Goal: Task Accomplishment & Management: Complete application form

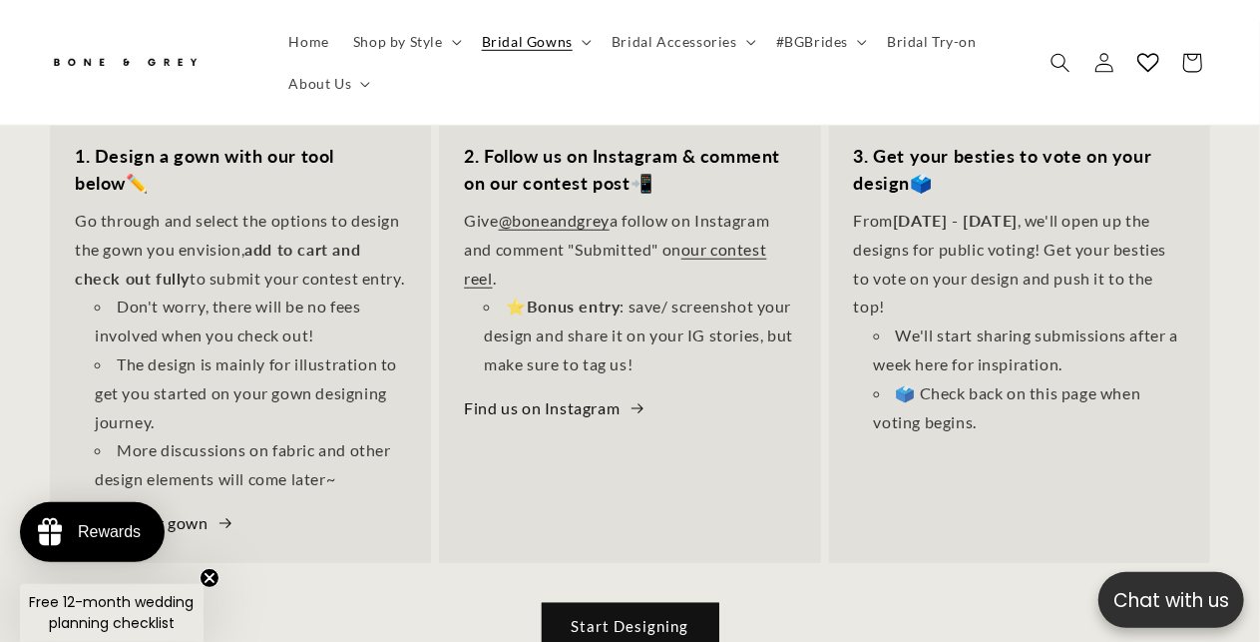
scroll to position [699, 0]
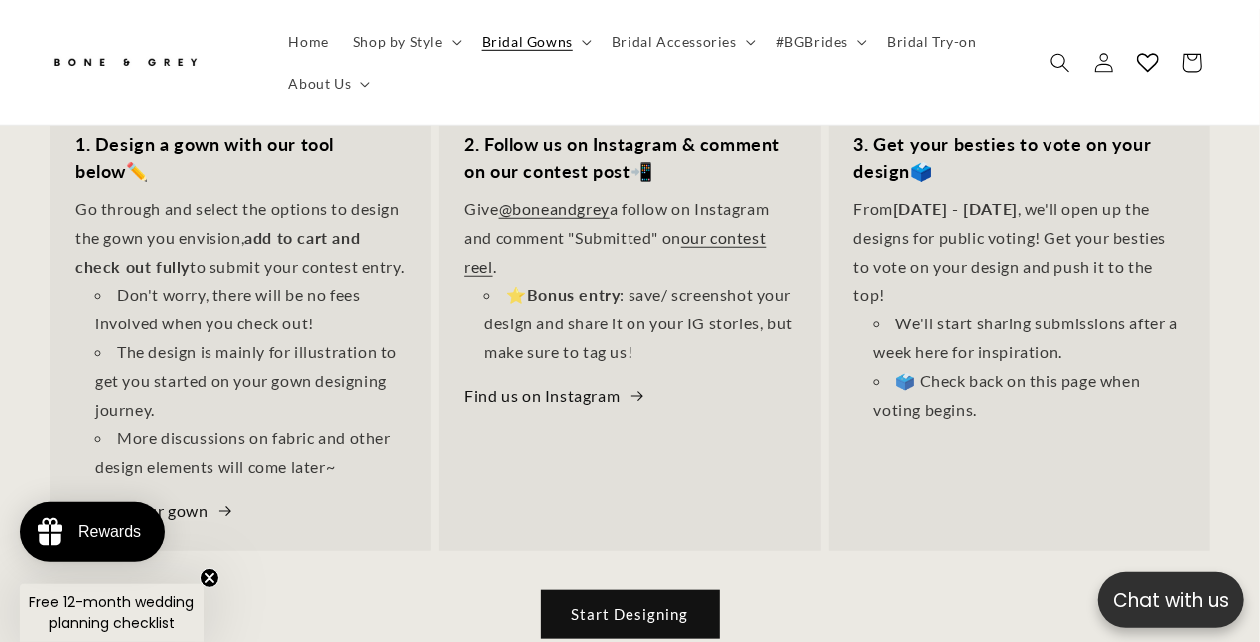
click at [627, 438] on div "How to enter: 1. Design a gown with our tool below ✏️ Go through and select the…" at bounding box center [630, 341] width 1260 height 665
click at [634, 591] on link "Start Designing" at bounding box center [631, 614] width 178 height 47
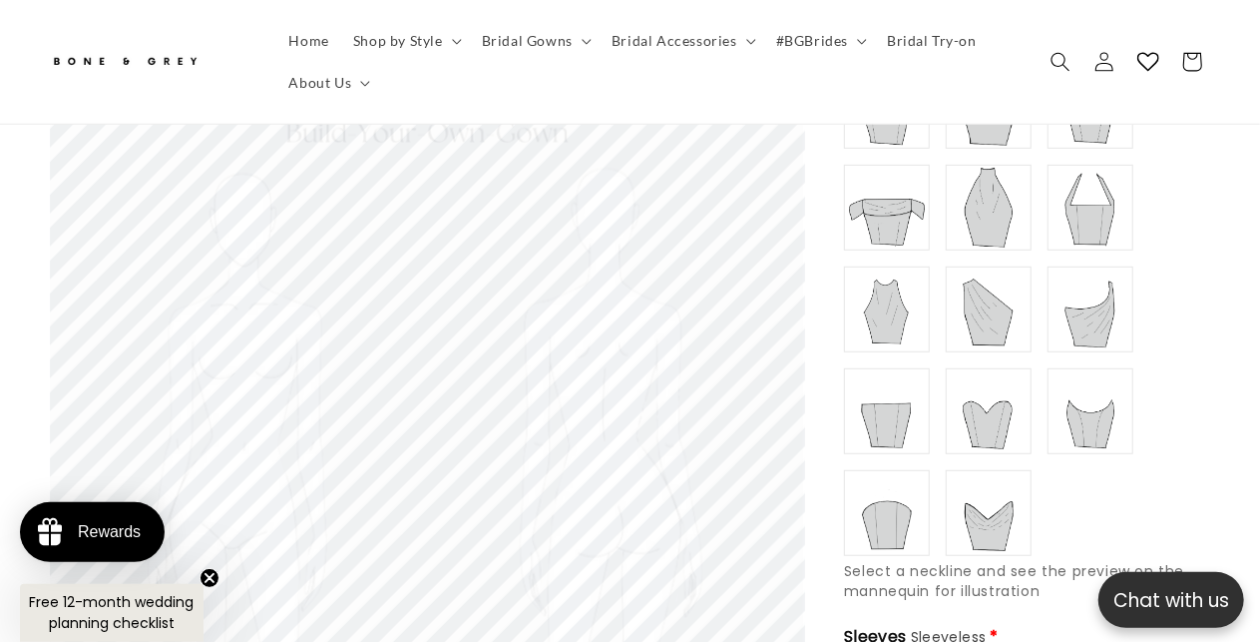
click at [890, 386] on img at bounding box center [887, 411] width 80 height 80
click at [1079, 288] on img at bounding box center [1091, 309] width 80 height 80
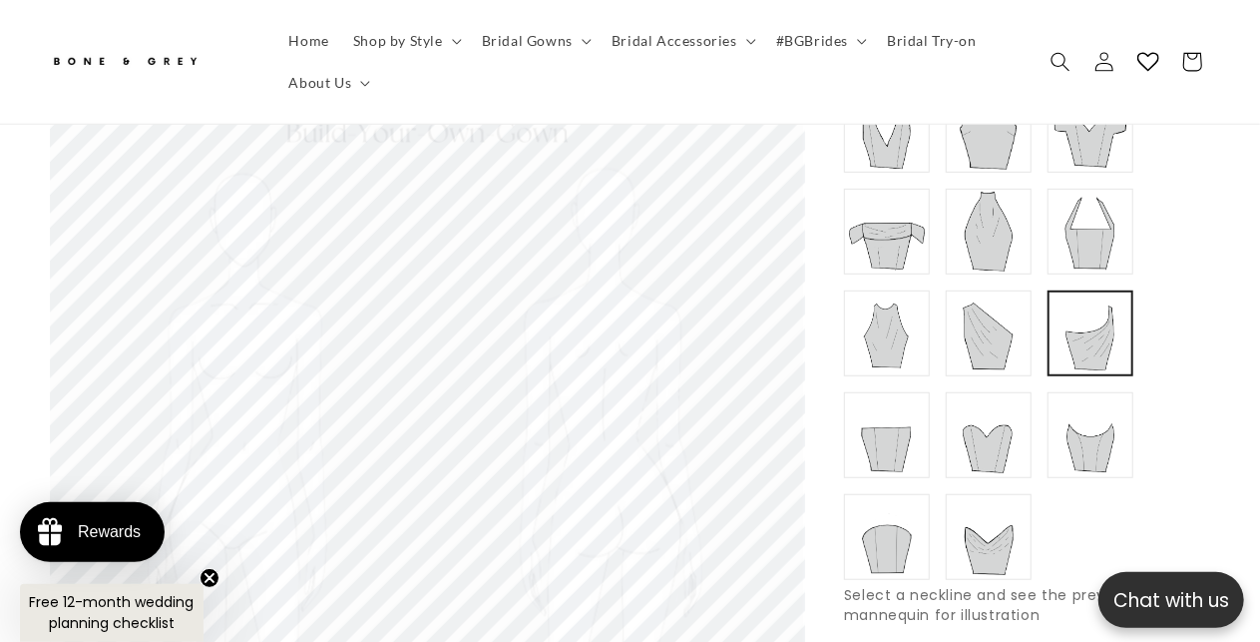
scroll to position [0, 414]
click at [972, 293] on img at bounding box center [989, 333] width 80 height 80
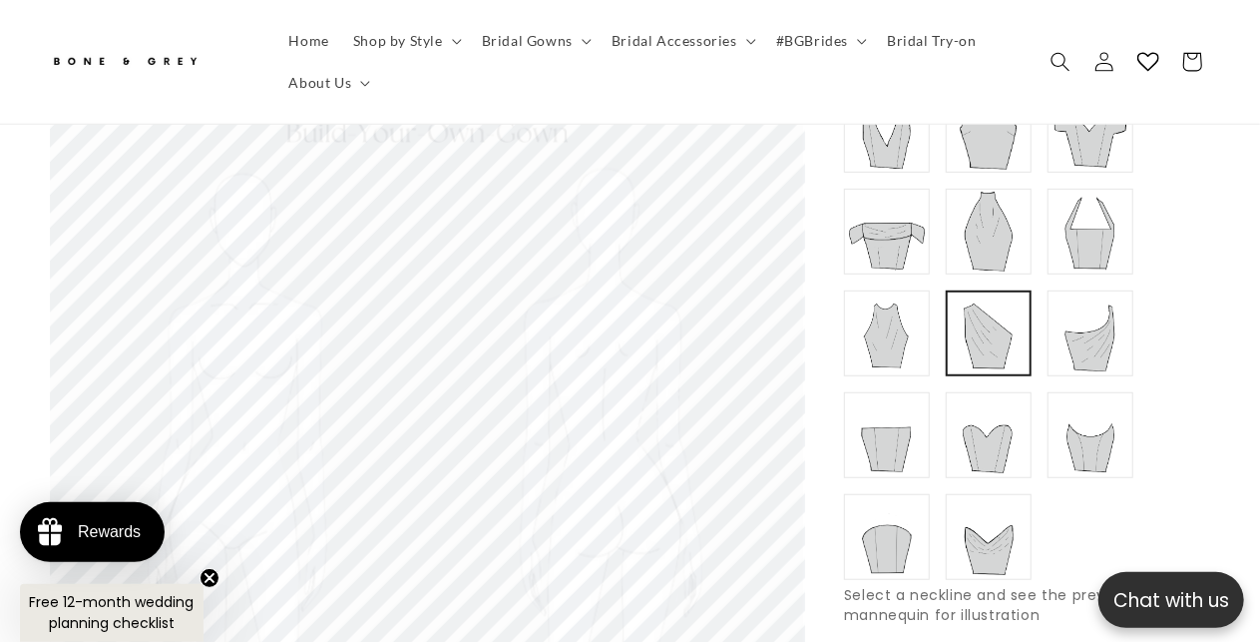
type input "**********"
click at [1117, 293] on img at bounding box center [1091, 333] width 80 height 80
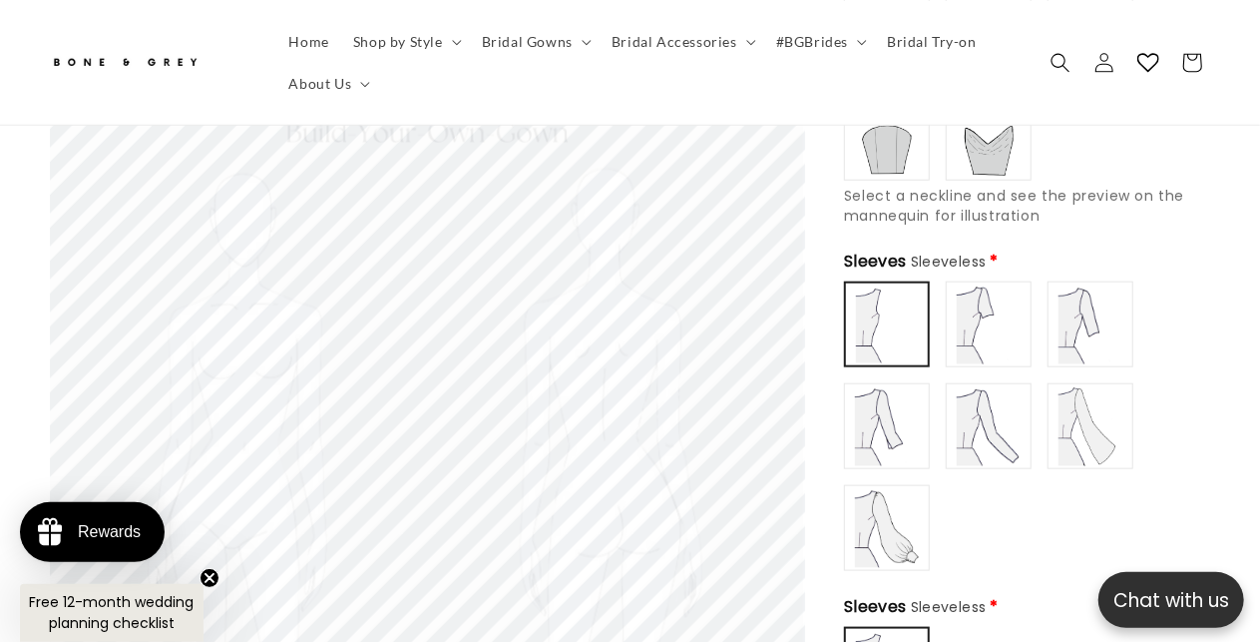
scroll to position [0, 828]
click at [982, 284] on img at bounding box center [989, 324] width 80 height 80
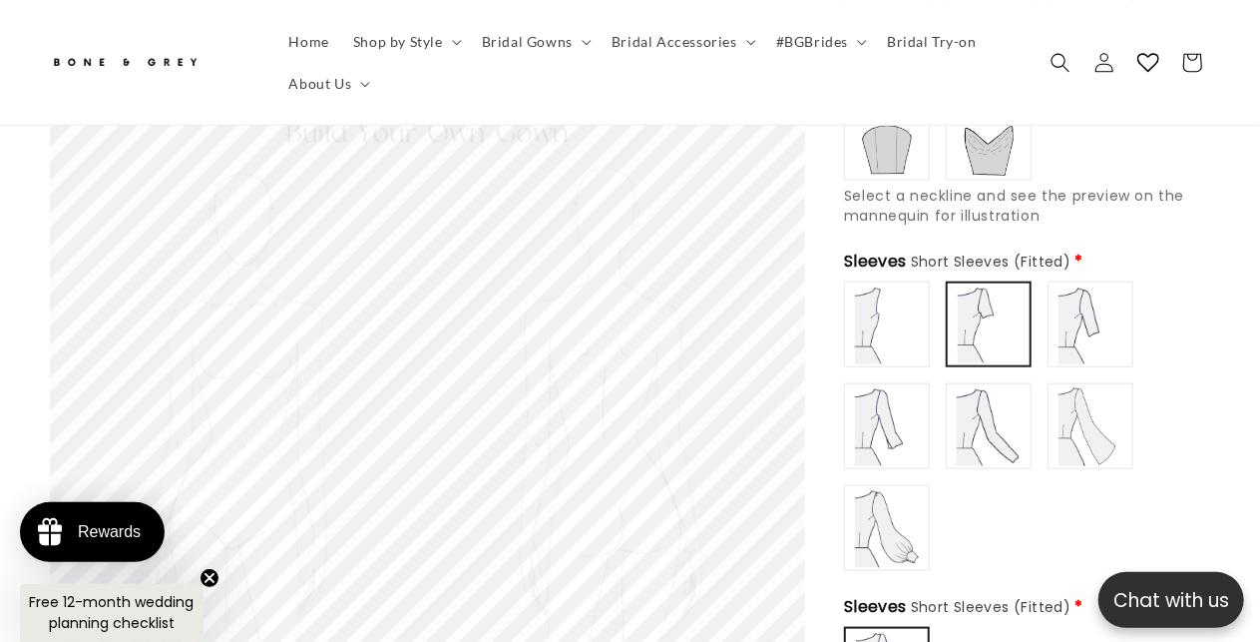
click at [853, 305] on img at bounding box center [887, 324] width 80 height 80
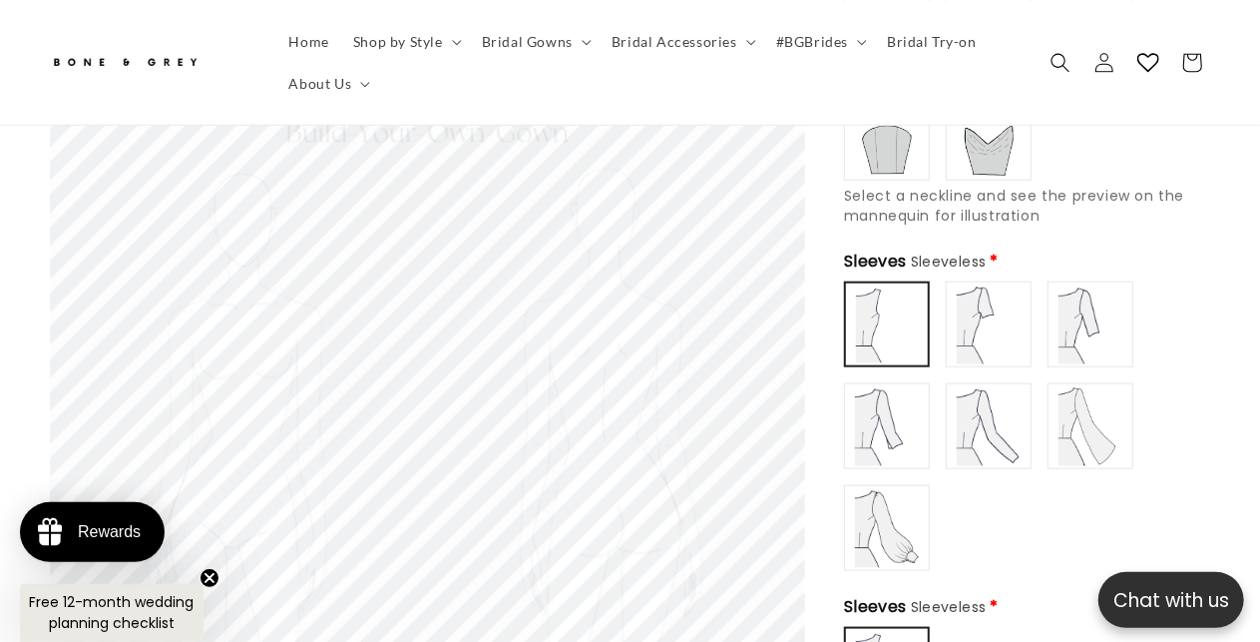
click at [1006, 394] on img at bounding box center [989, 426] width 80 height 80
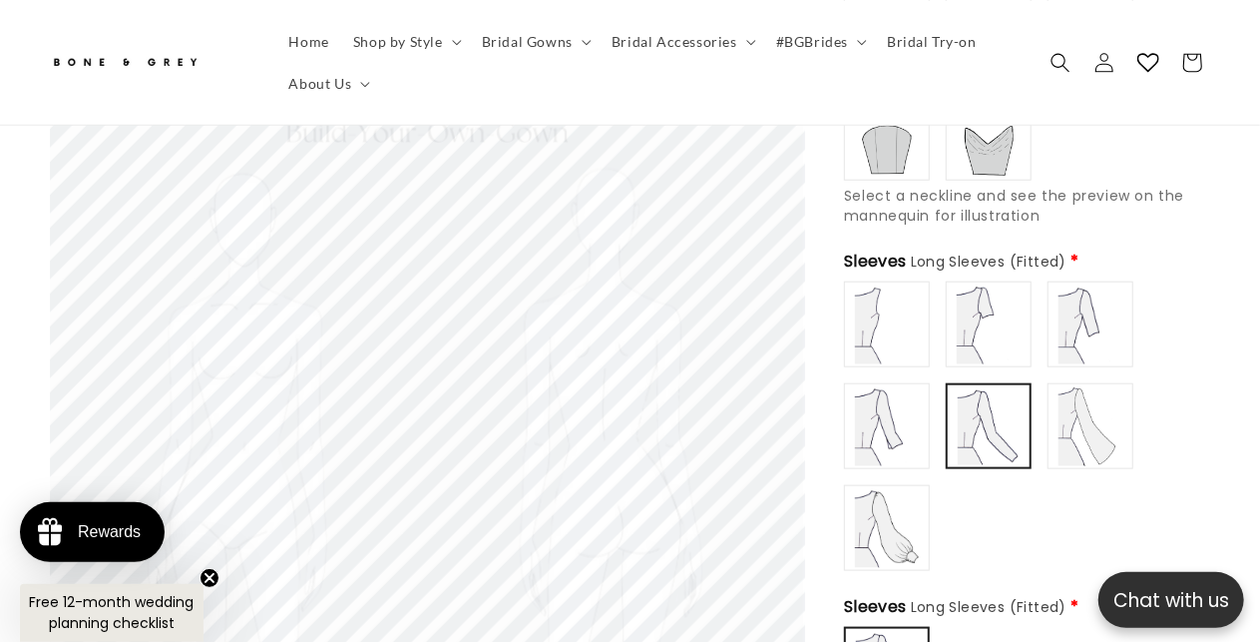
scroll to position [0, 0]
type input "**********"
click at [878, 295] on img at bounding box center [887, 324] width 80 height 80
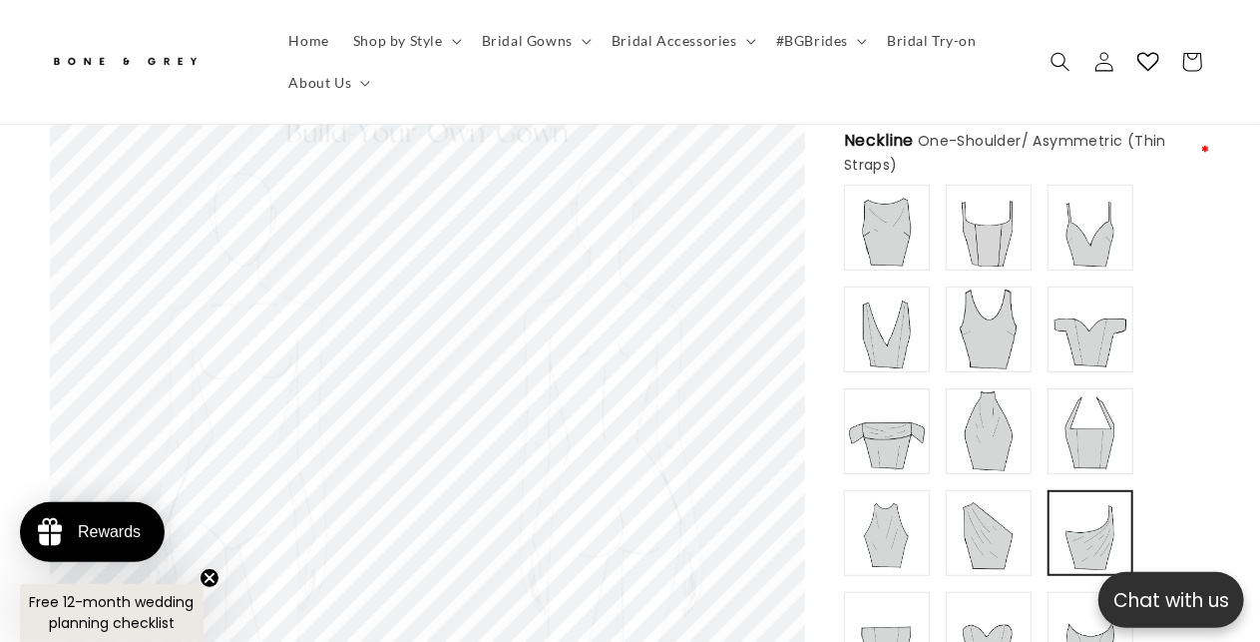
scroll to position [399, 0]
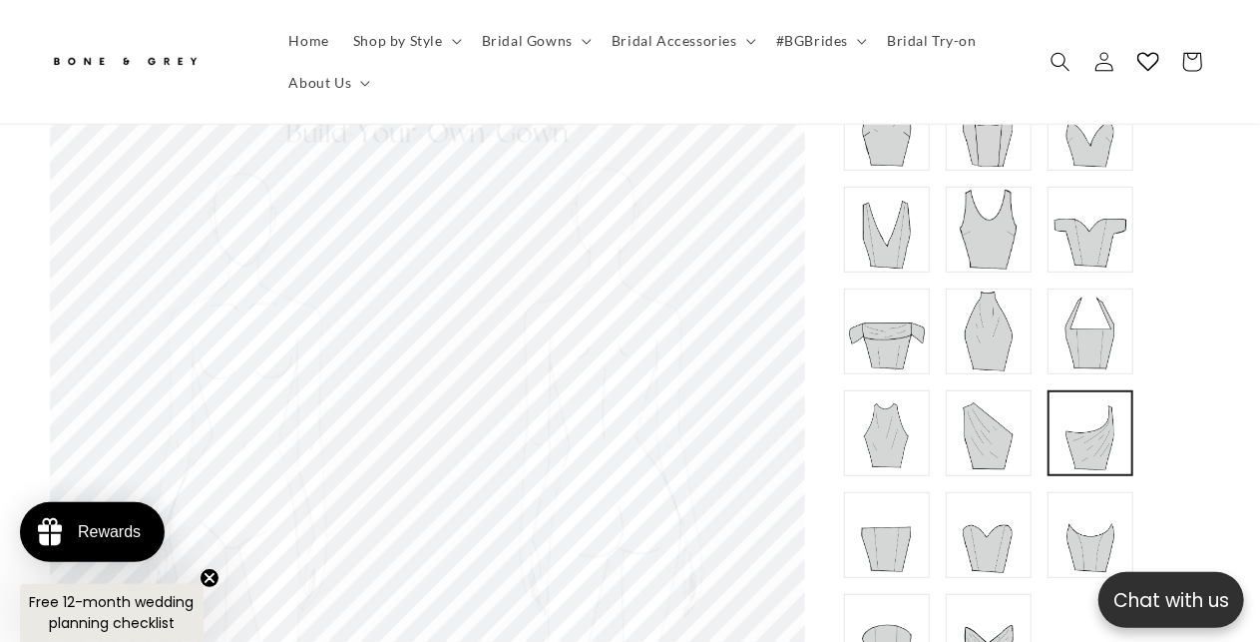
click at [906, 312] on img at bounding box center [887, 331] width 80 height 80
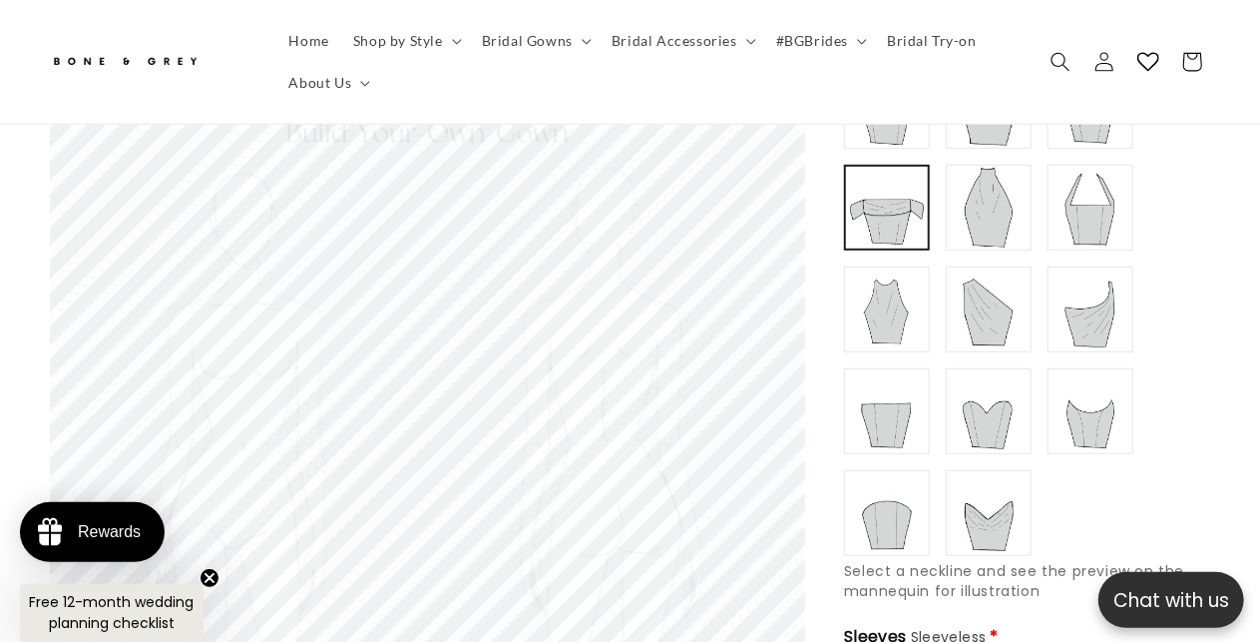
scroll to position [0, 828]
click at [905, 384] on img at bounding box center [887, 411] width 80 height 80
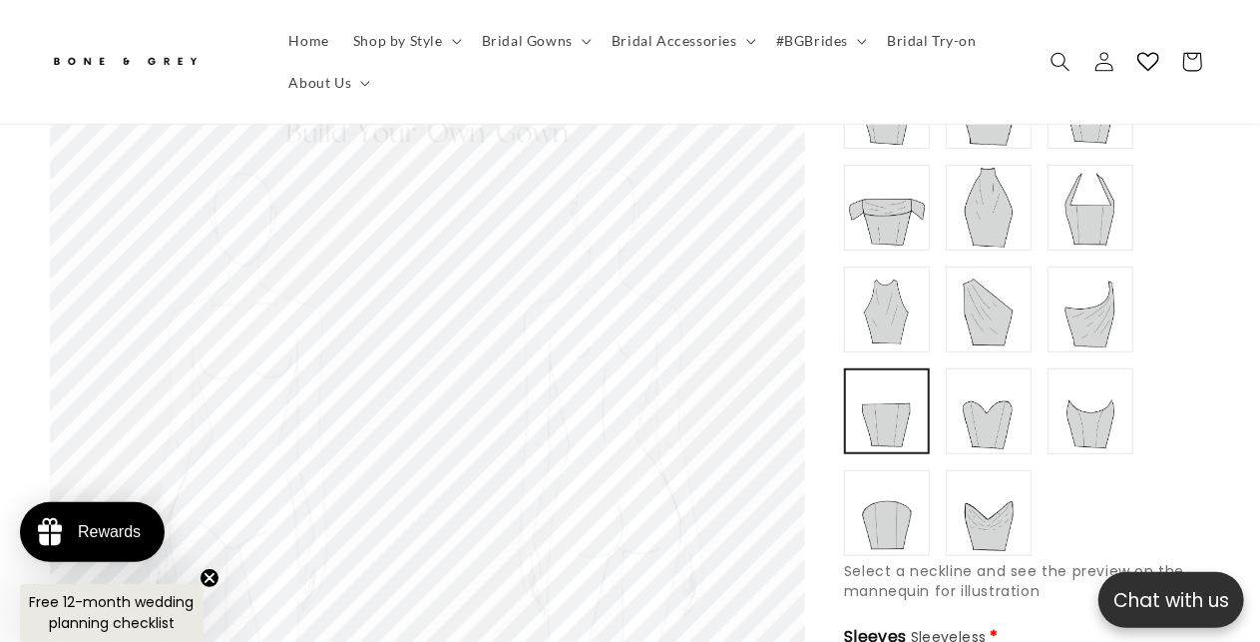
click at [1070, 396] on img at bounding box center [1091, 411] width 80 height 80
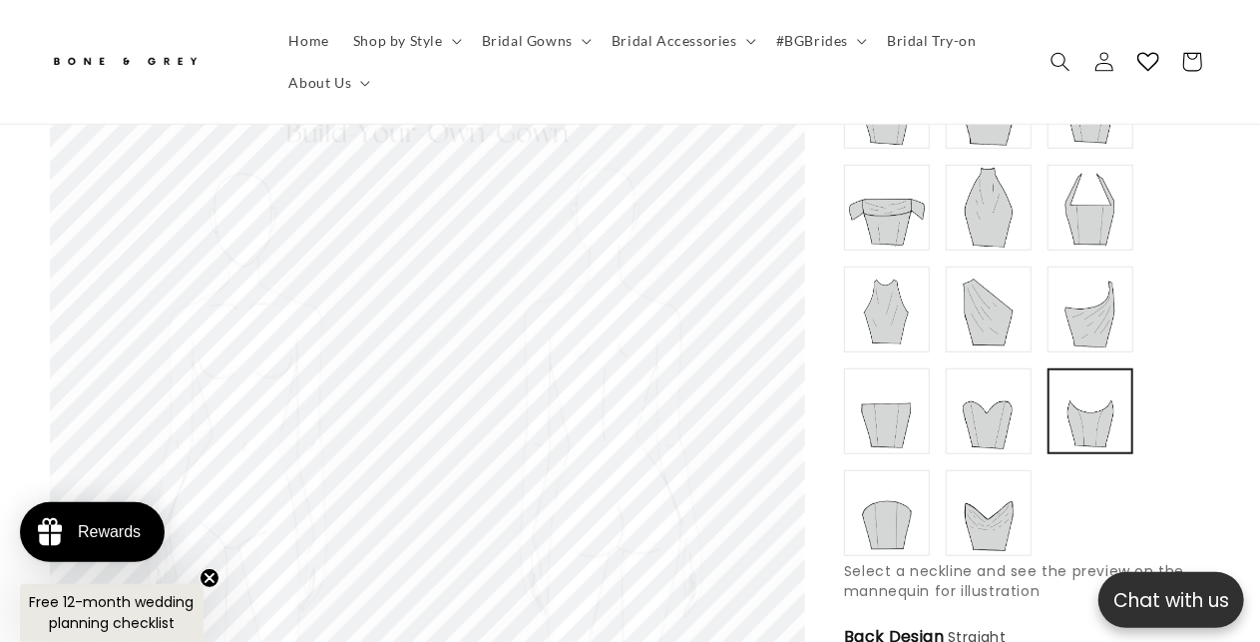
scroll to position [0, 0]
click at [864, 388] on img at bounding box center [887, 411] width 80 height 80
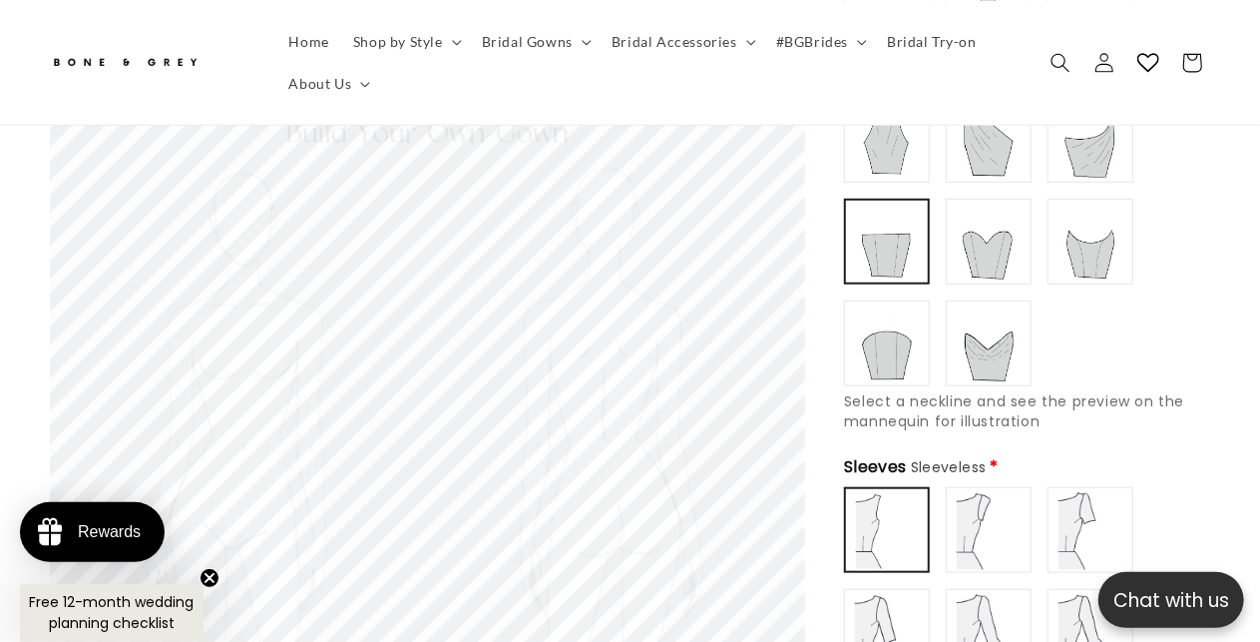
scroll to position [699, 0]
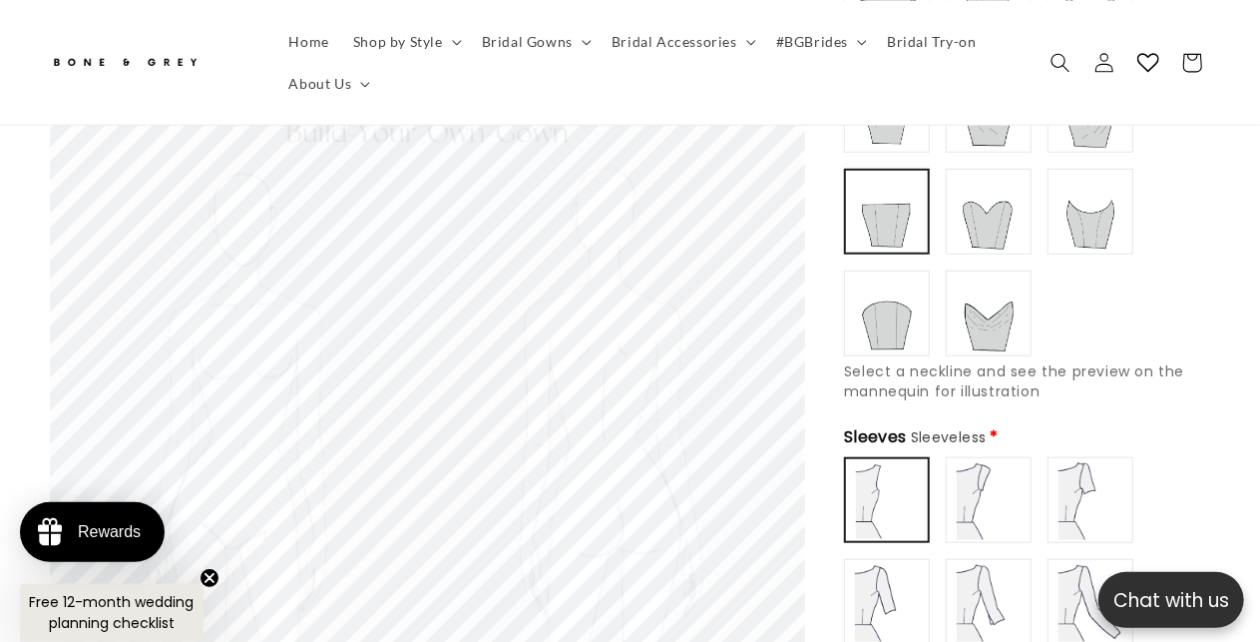
click at [1109, 193] on img at bounding box center [1091, 212] width 80 height 80
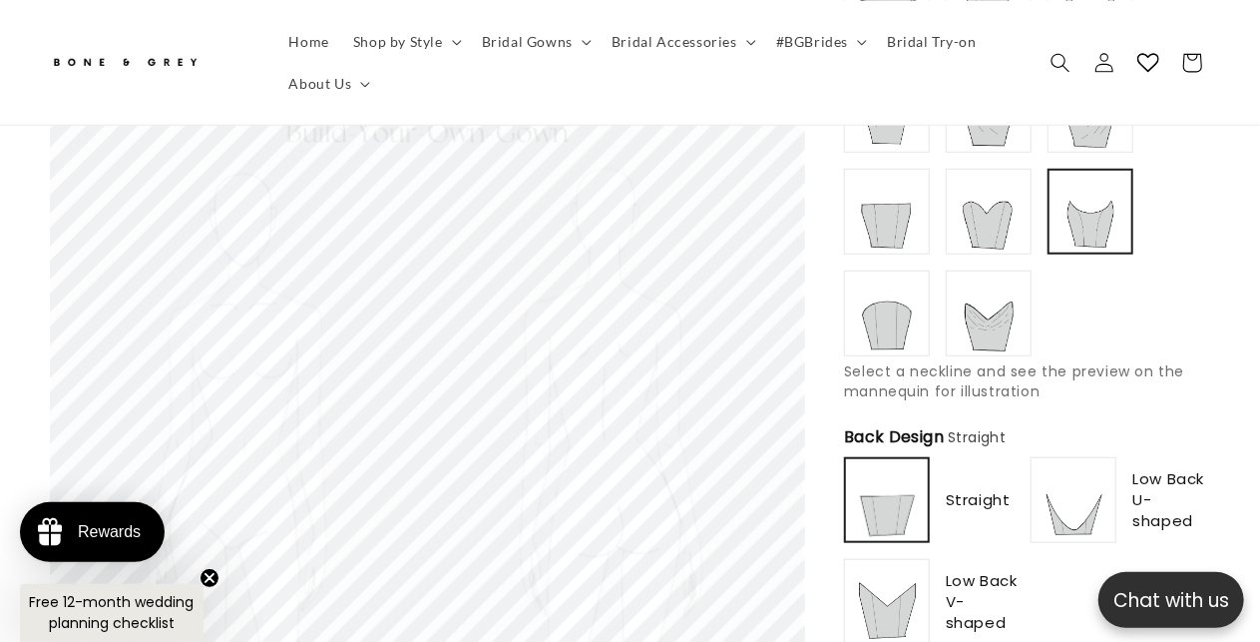
click at [864, 300] on img at bounding box center [887, 313] width 80 height 80
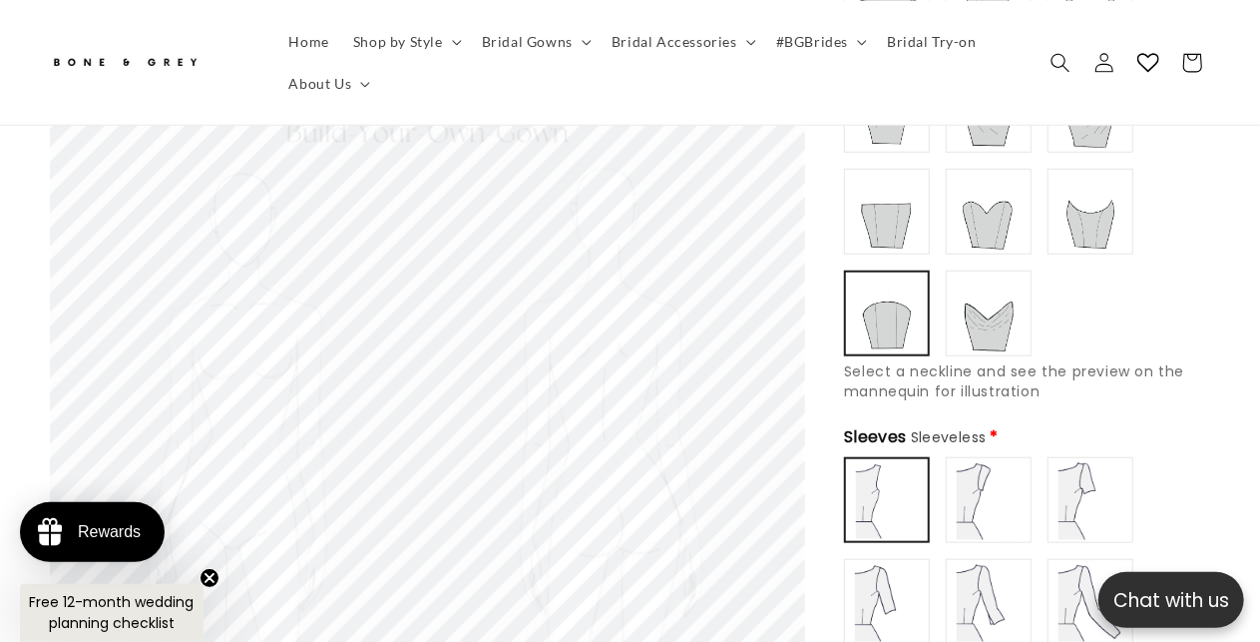
click at [1002, 291] on img at bounding box center [989, 313] width 80 height 80
type input "**********"
click at [1096, 179] on img at bounding box center [1091, 212] width 80 height 80
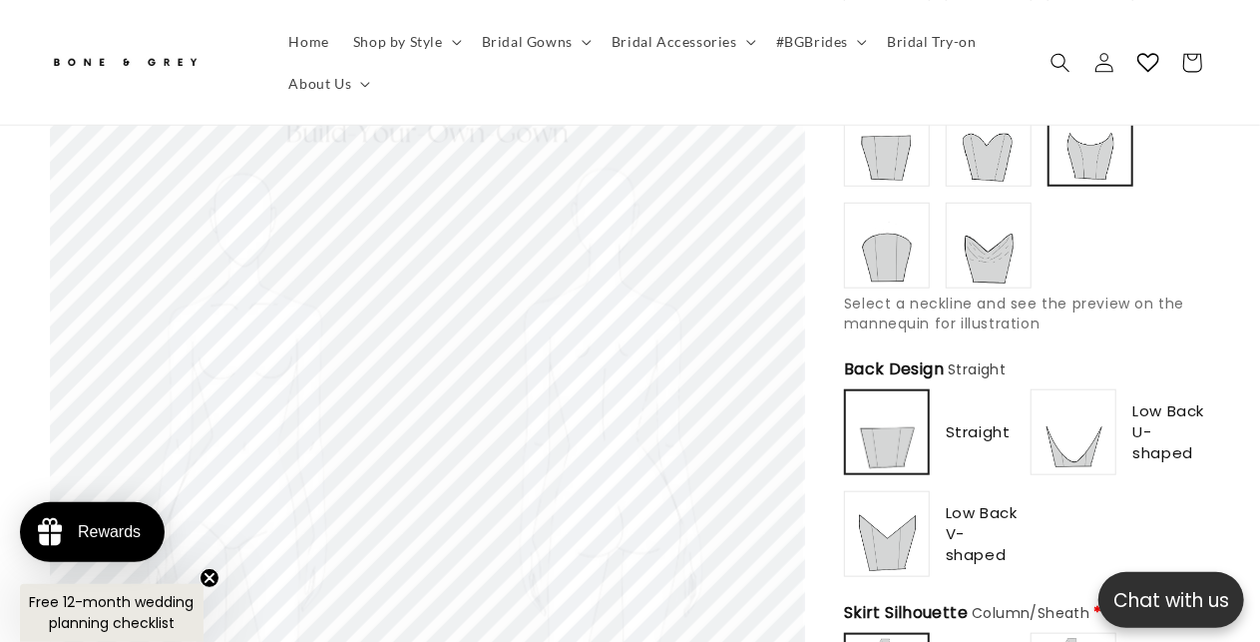
scroll to position [798, 0]
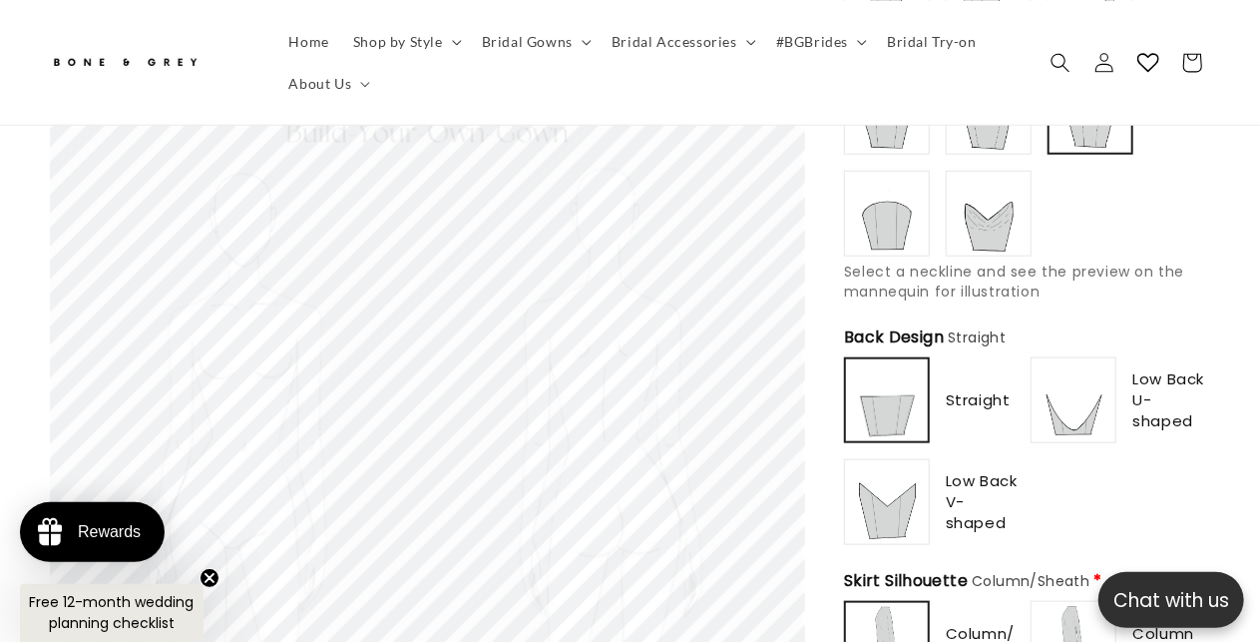
click at [1082, 366] on img at bounding box center [1074, 400] width 80 height 80
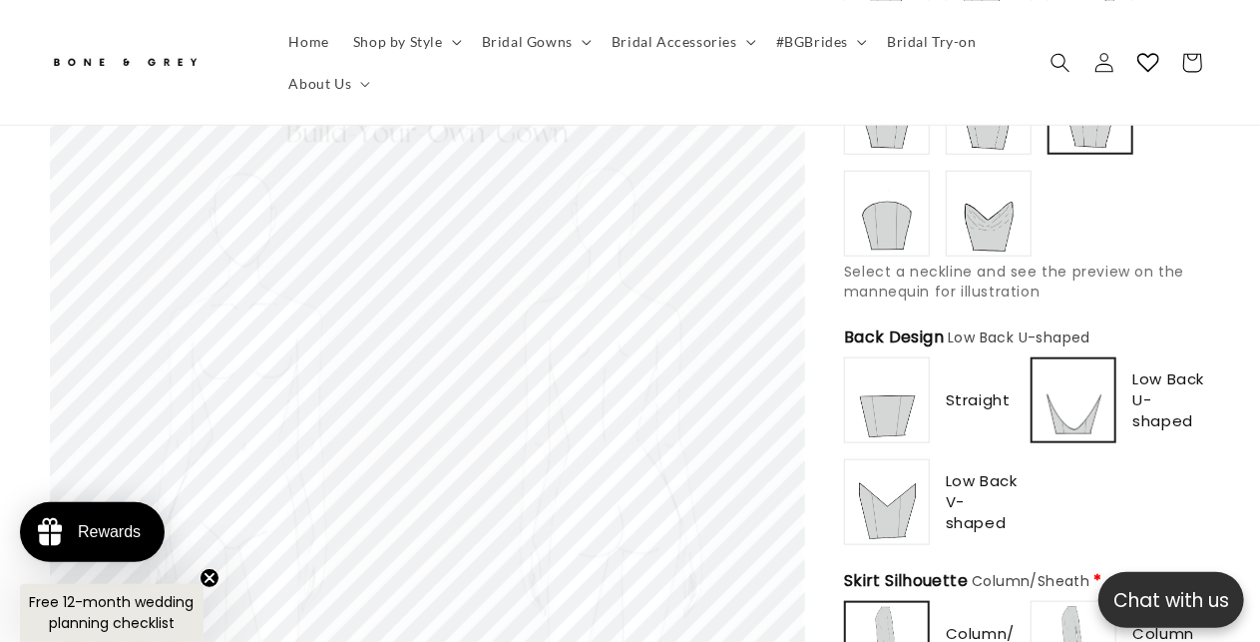
scroll to position [0, 0]
click at [879, 482] on img at bounding box center [887, 502] width 80 height 80
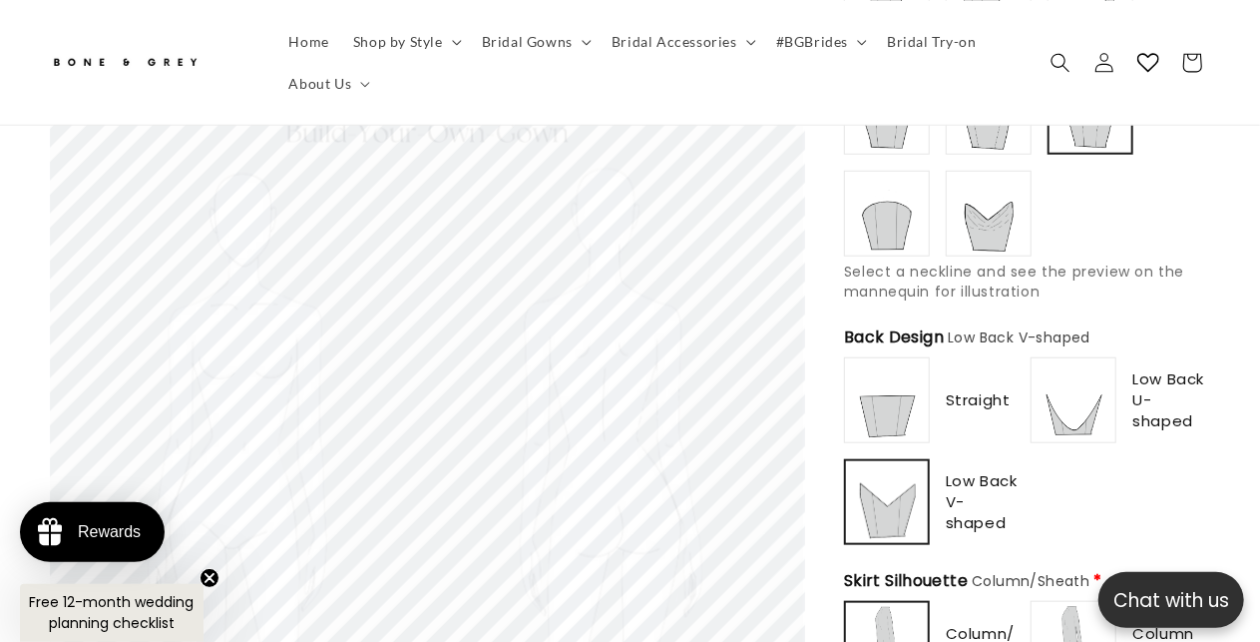
type input "**********"
click at [1082, 363] on img at bounding box center [1074, 400] width 80 height 80
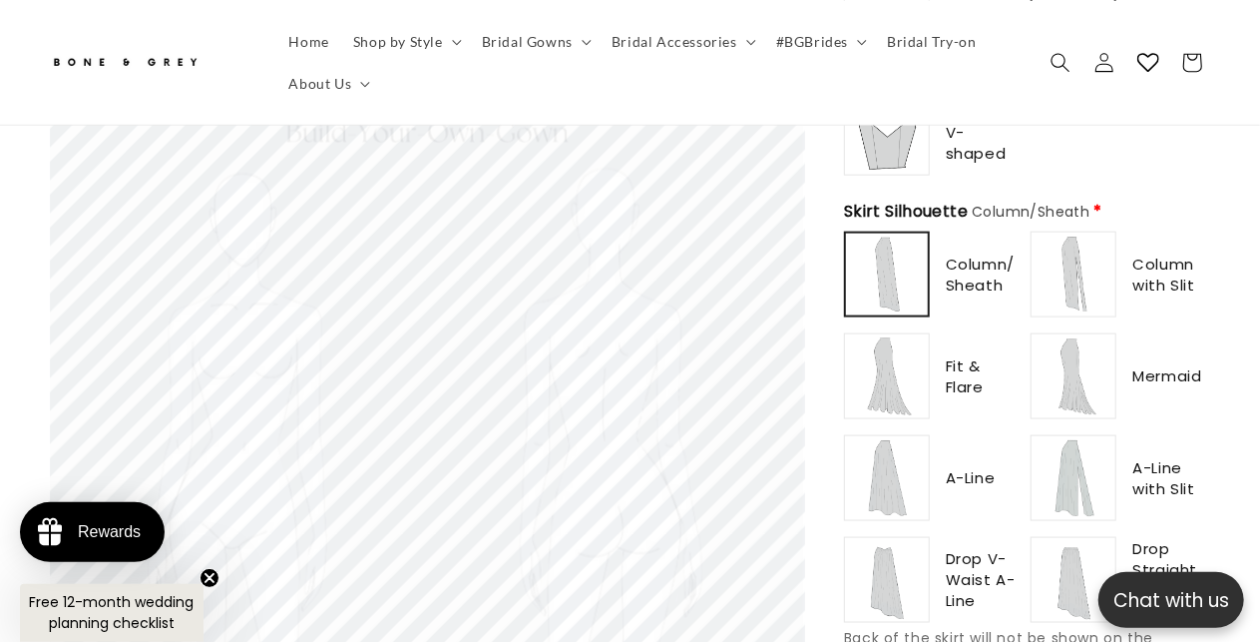
scroll to position [1198, 0]
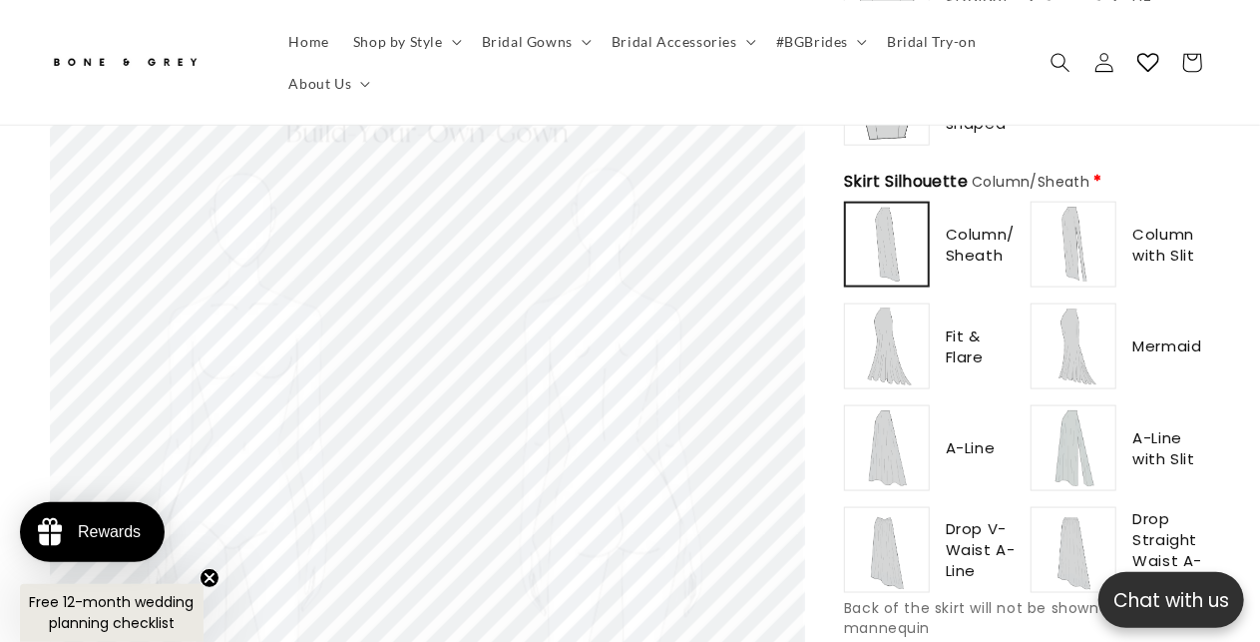
click at [882, 306] on img at bounding box center [887, 346] width 80 height 80
click at [1080, 510] on img at bounding box center [1074, 550] width 80 height 80
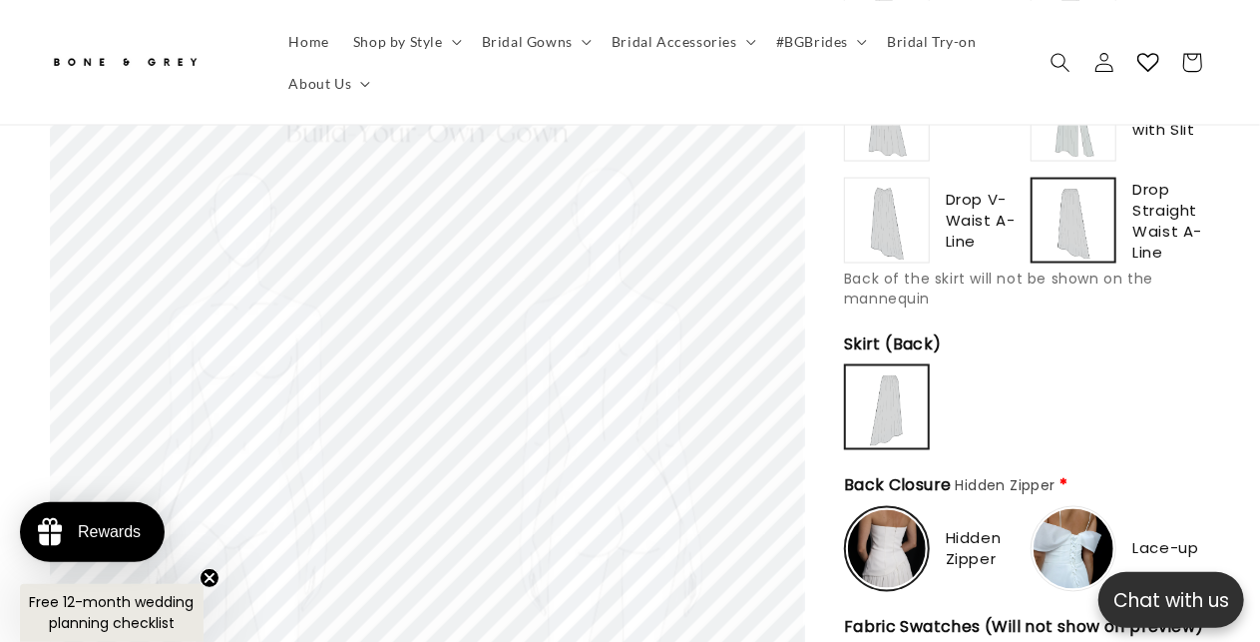
scroll to position [1497, 0]
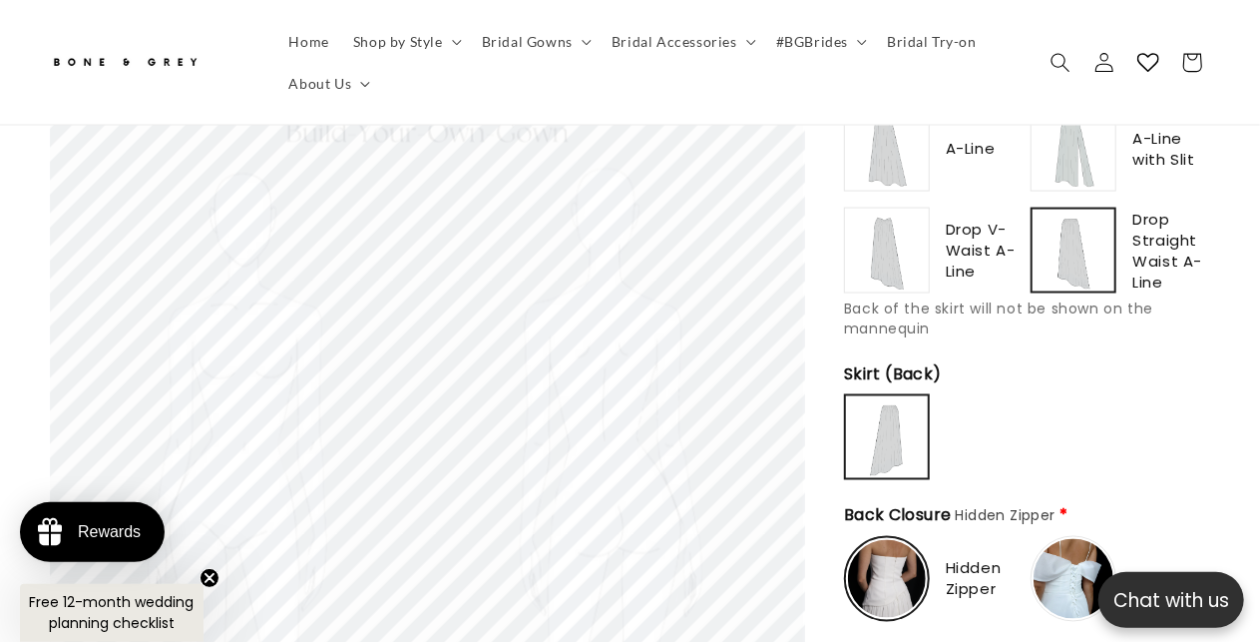
click at [871, 211] on img at bounding box center [887, 251] width 80 height 80
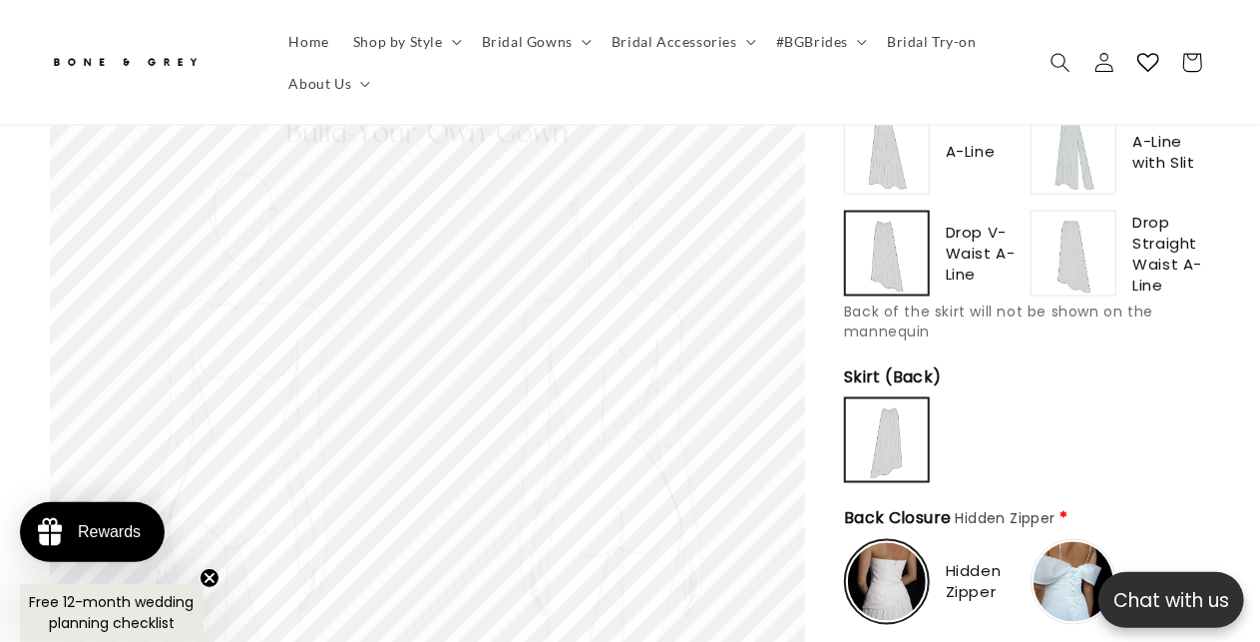
scroll to position [0, 414]
click at [1073, 219] on img at bounding box center [1074, 254] width 80 height 80
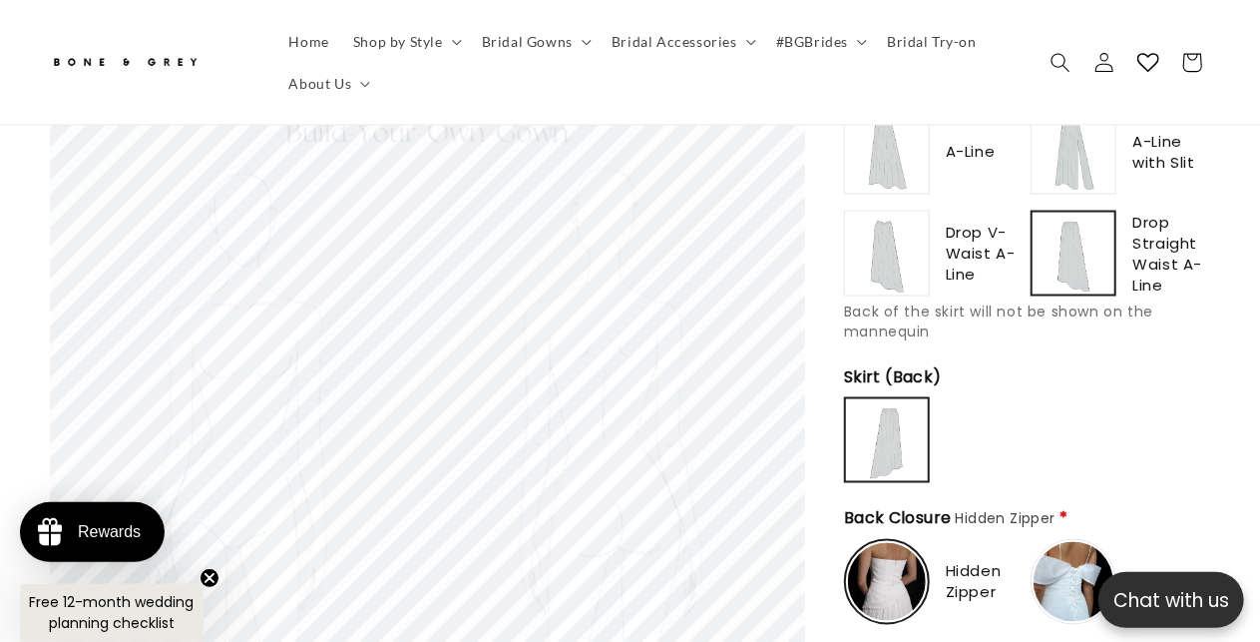
type input "**********"
click at [910, 229] on img at bounding box center [887, 254] width 80 height 80
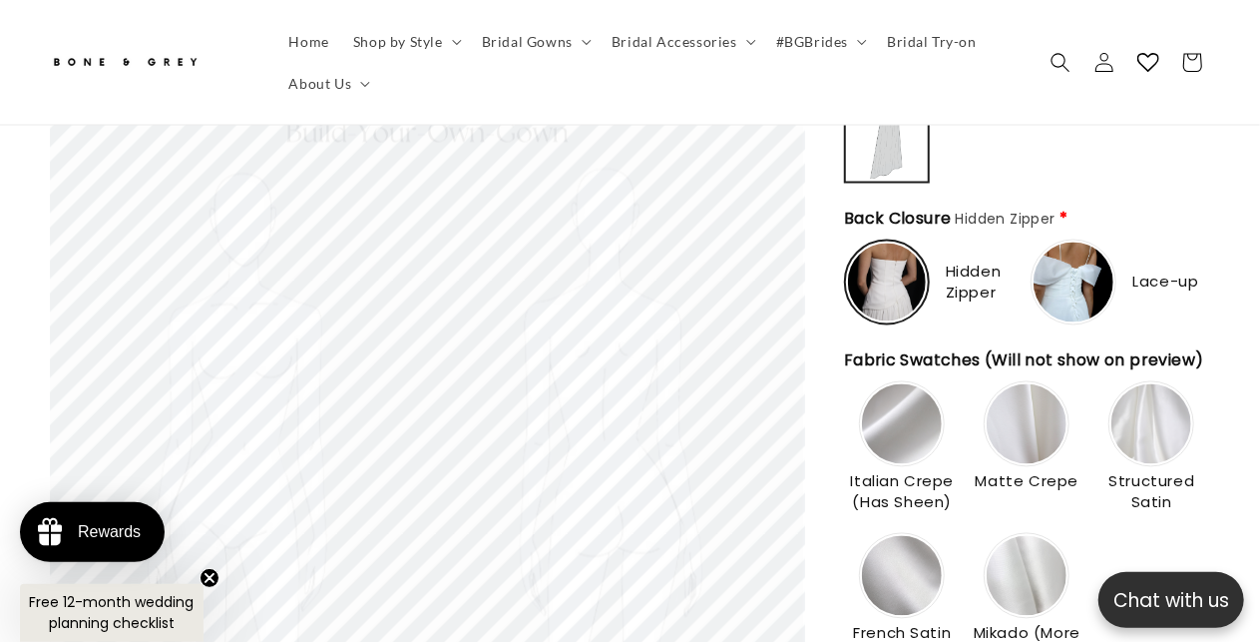
scroll to position [0, 828]
click at [895, 244] on img at bounding box center [887, 283] width 78 height 78
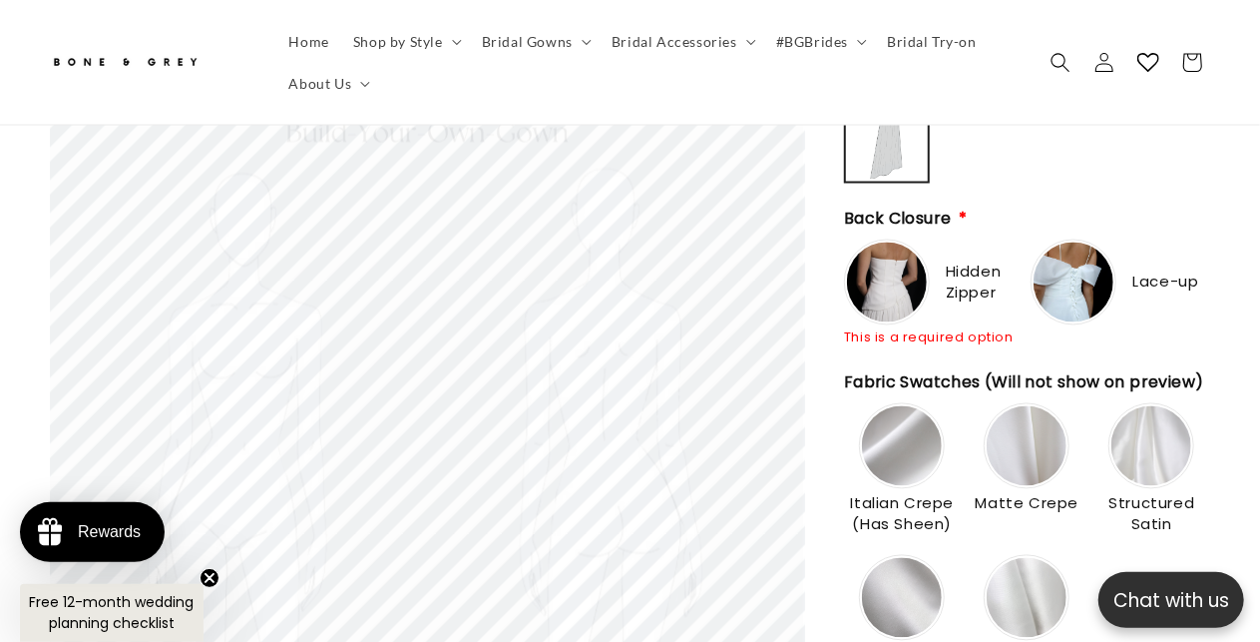
type input "**********"
click at [918, 247] on img at bounding box center [887, 283] width 80 height 80
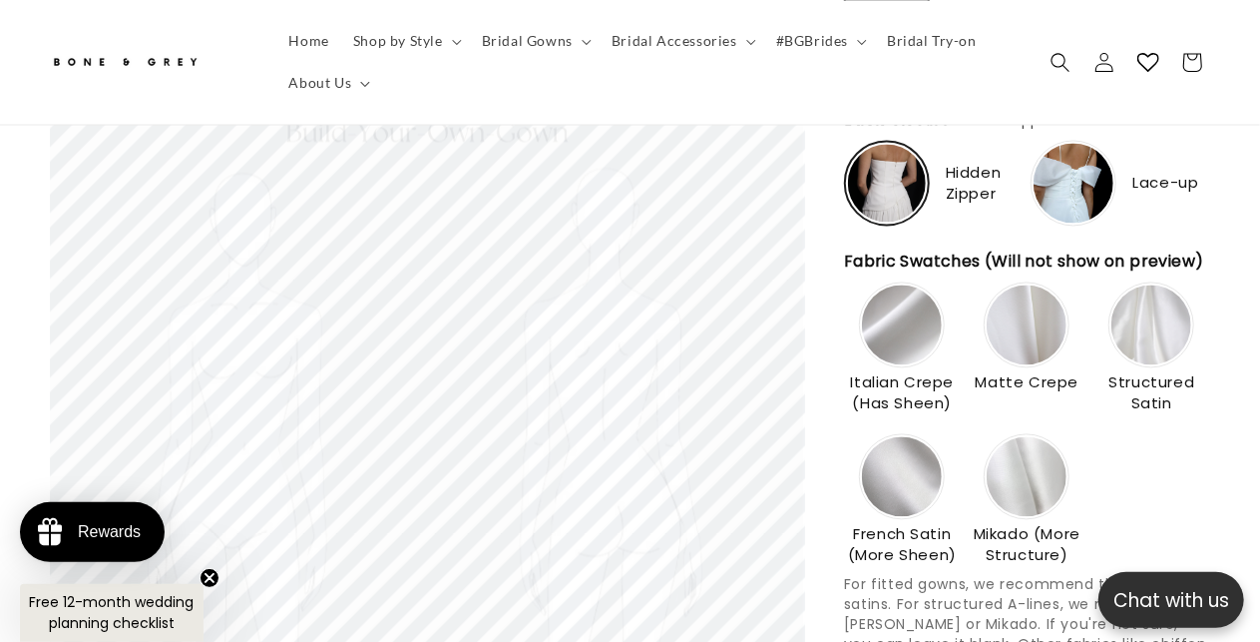
scroll to position [1993, 0]
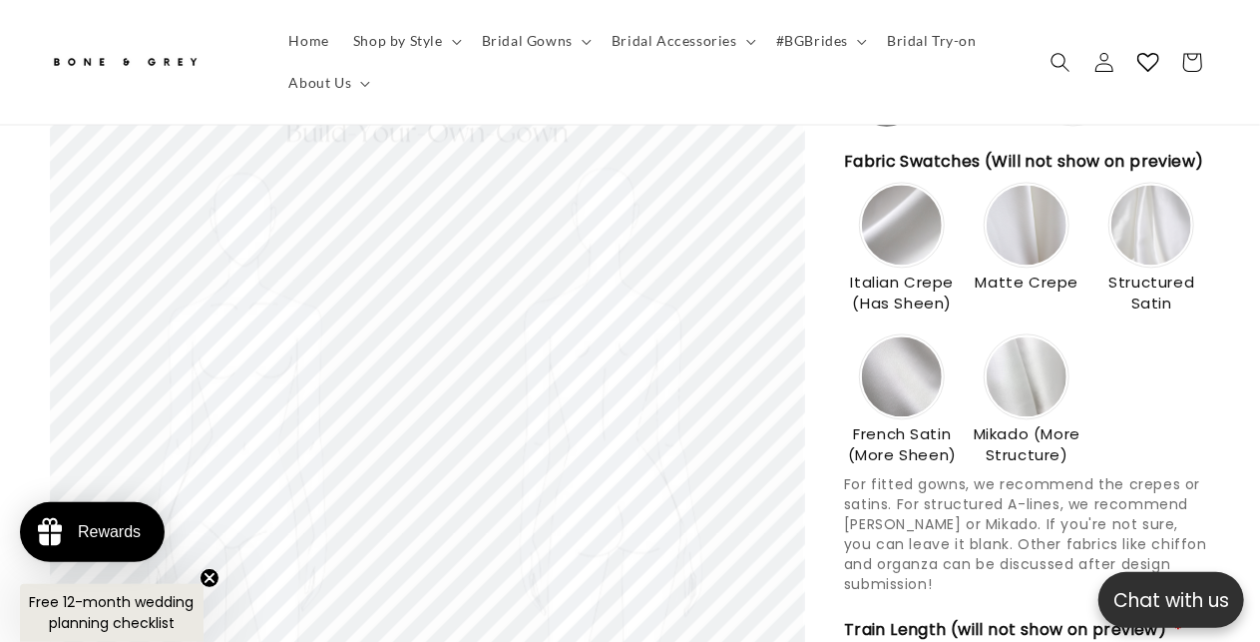
click at [916, 370] on img at bounding box center [902, 376] width 80 height 80
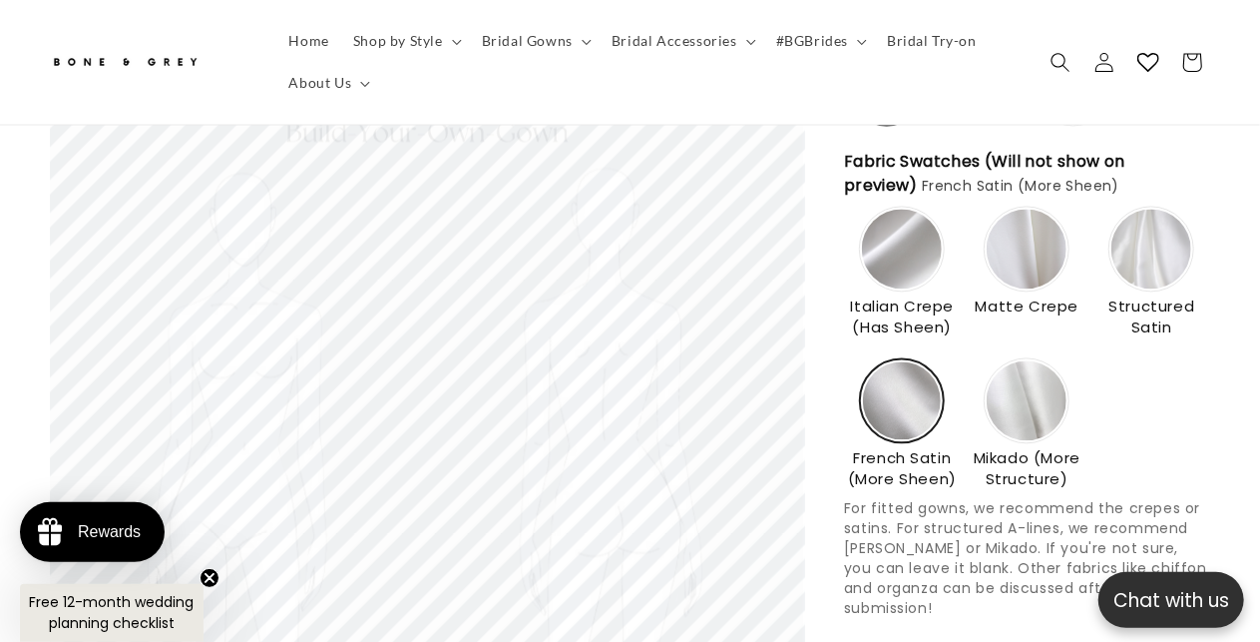
click at [928, 226] on img at bounding box center [902, 249] width 80 height 80
click at [1053, 219] on img at bounding box center [1027, 249] width 80 height 80
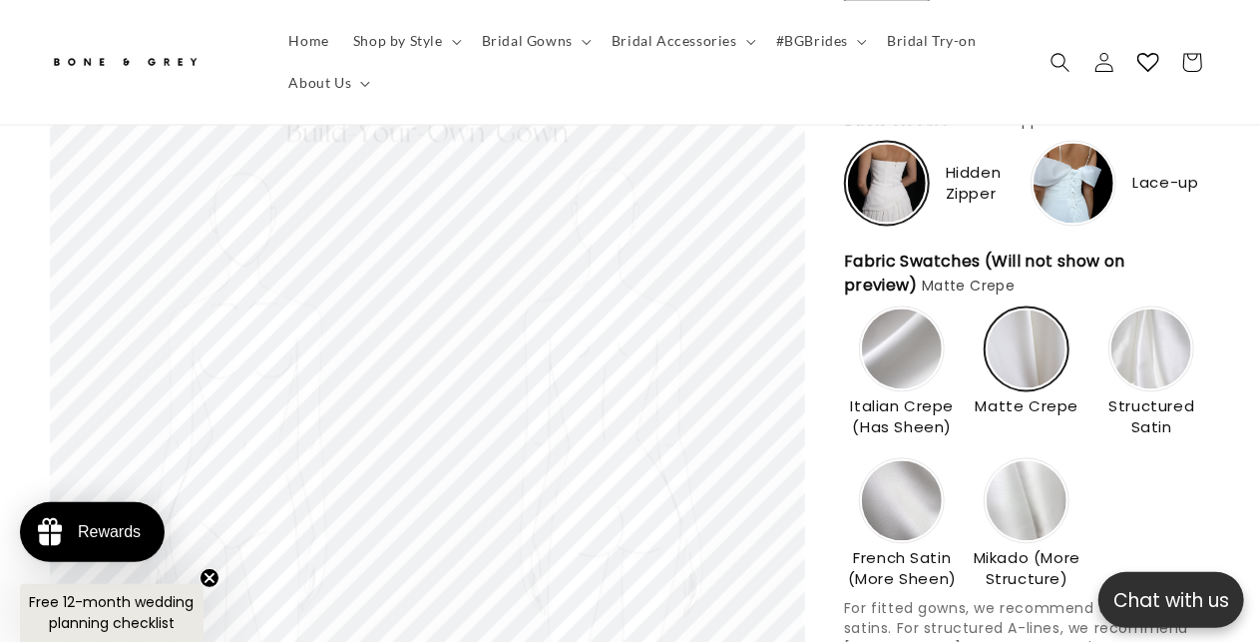
scroll to position [0, 414]
click at [871, 336] on img at bounding box center [902, 348] width 80 height 80
type input "**********"
click at [898, 470] on img at bounding box center [902, 500] width 80 height 80
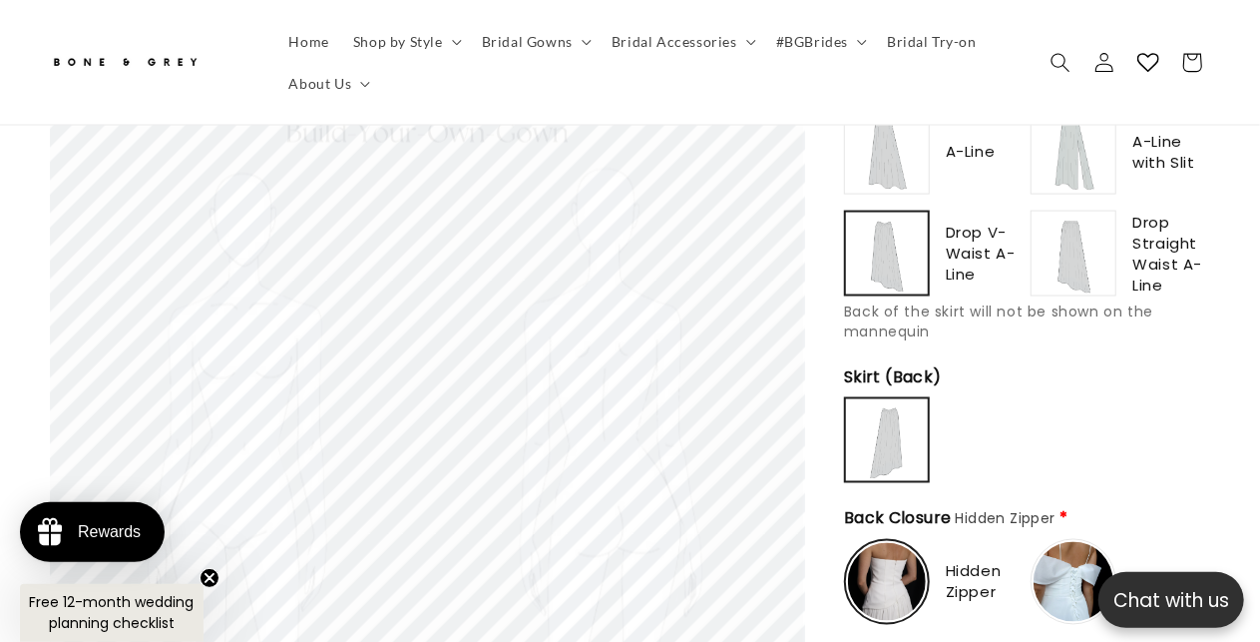
scroll to position [1232, 0]
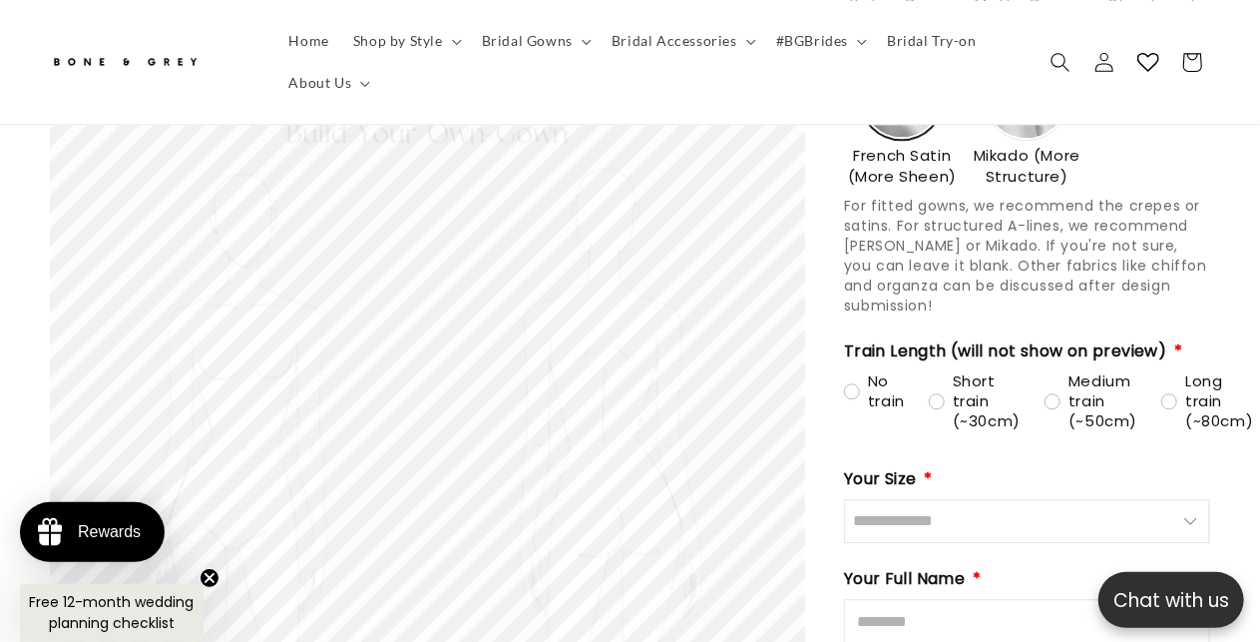
click at [207, 580] on icon "Close teaser" at bounding box center [210, 578] width 8 height 8
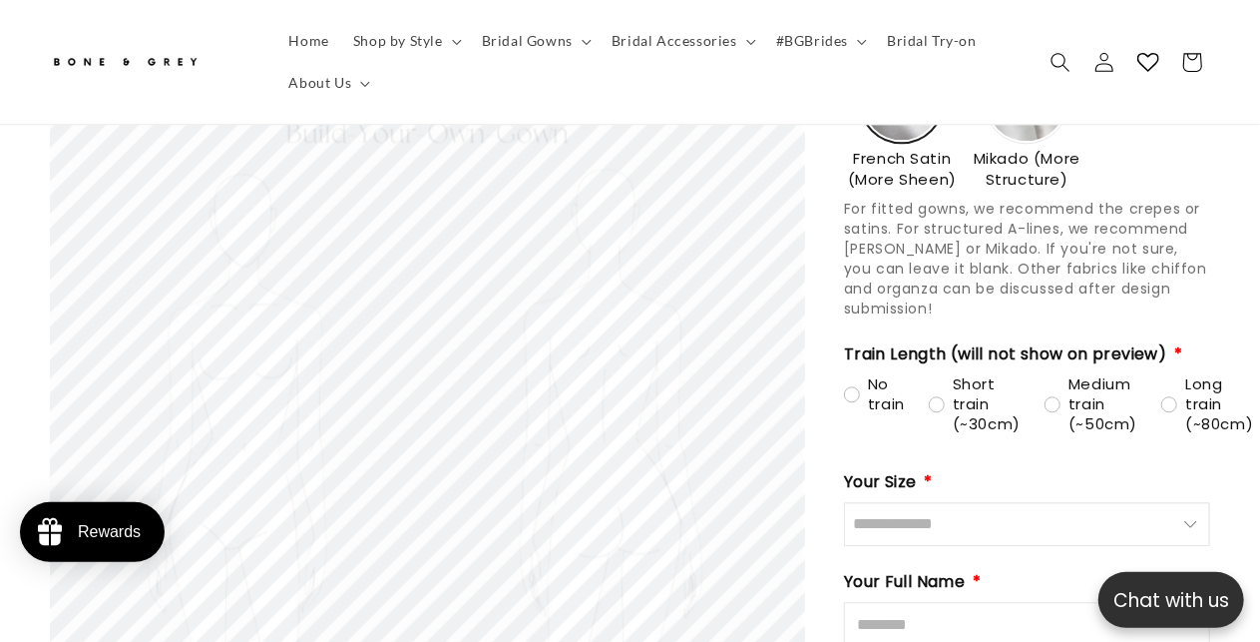
drag, startPoint x: 1225, startPoint y: 0, endPoint x: 976, endPoint y: 541, distance: 595.7
click at [962, 570] on div "Your Full Name *" at bounding box center [1027, 609] width 366 height 78
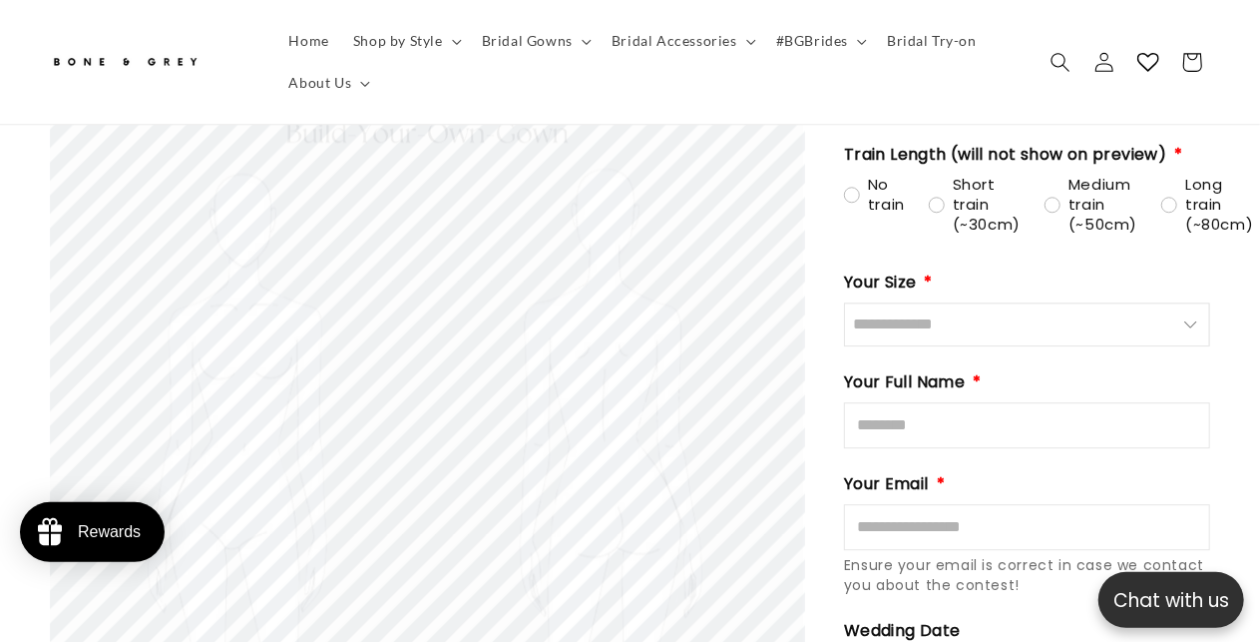
click at [918, 302] on input "Size" at bounding box center [1027, 324] width 366 height 44
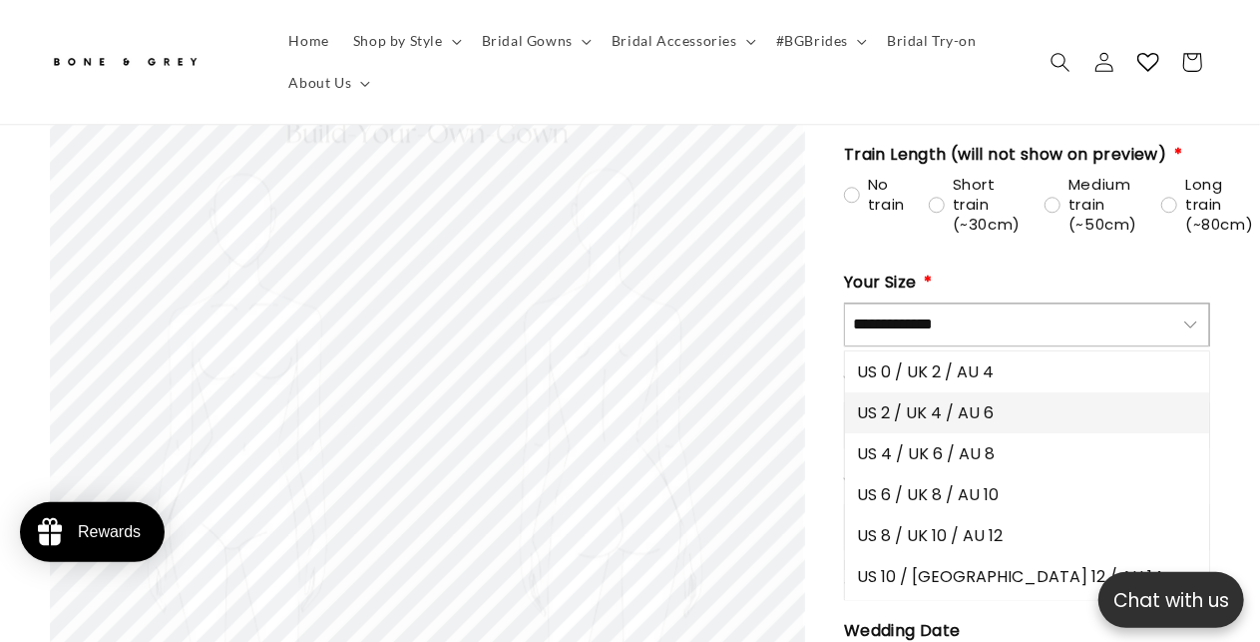
click at [948, 400] on span "US 2 / UK 4 / AU 6" at bounding box center [925, 412] width 137 height 25
type input "**********"
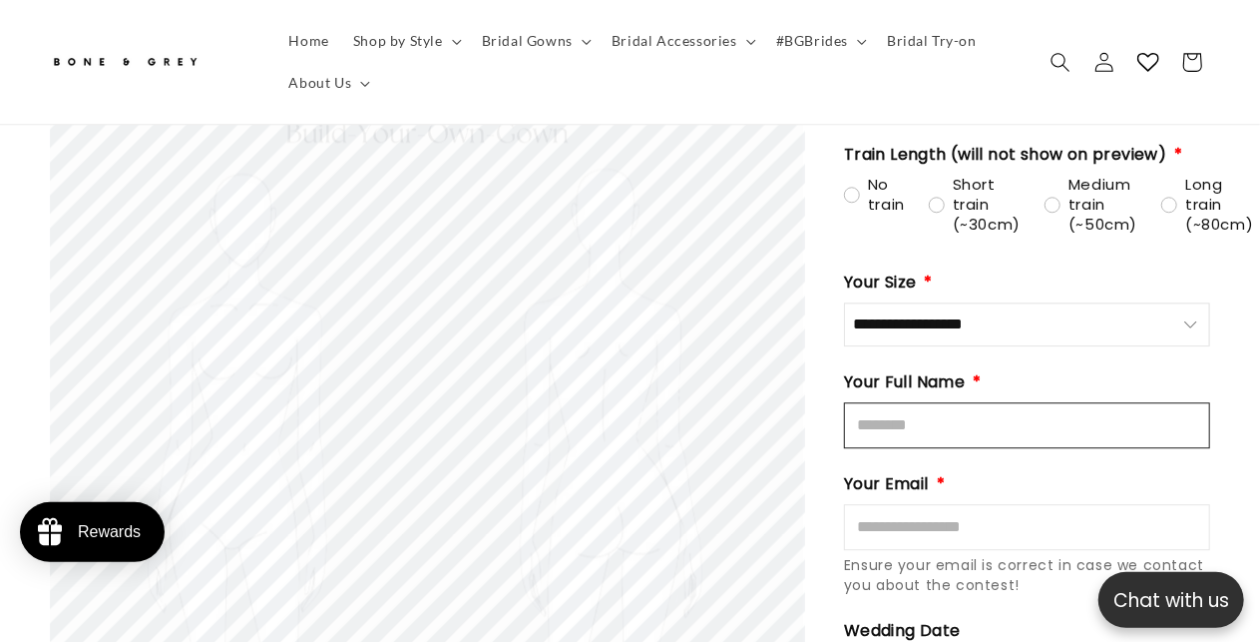
click at [945, 402] on input "Full Name" at bounding box center [1027, 425] width 366 height 46
type input "**********"
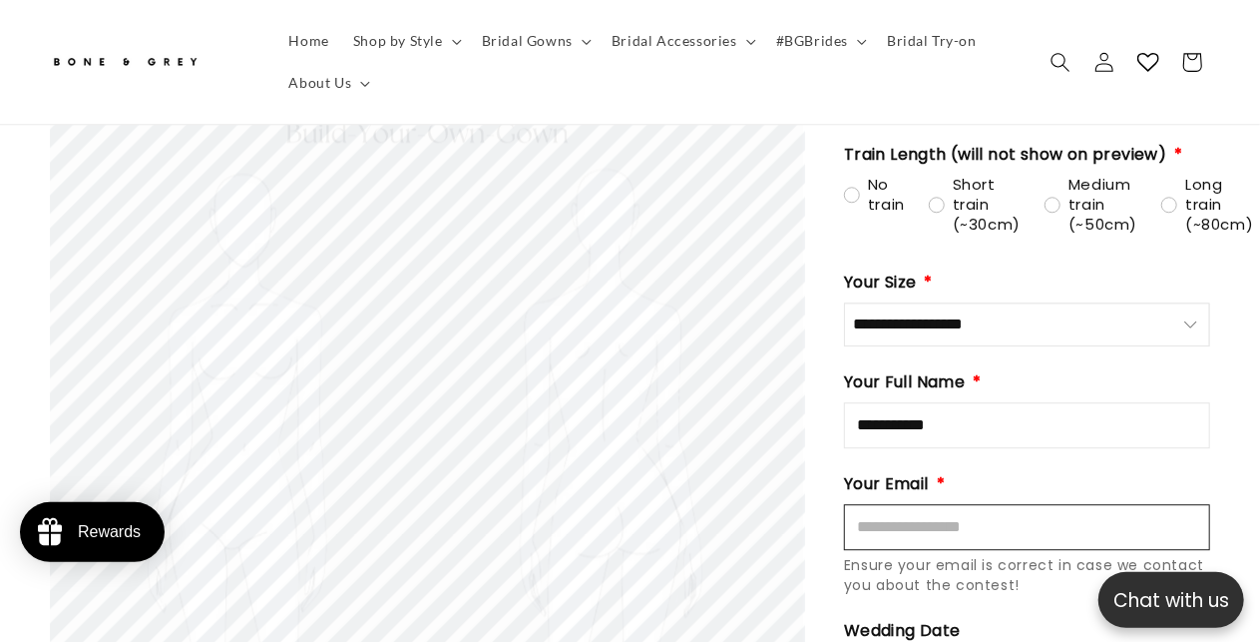
type input "**********"
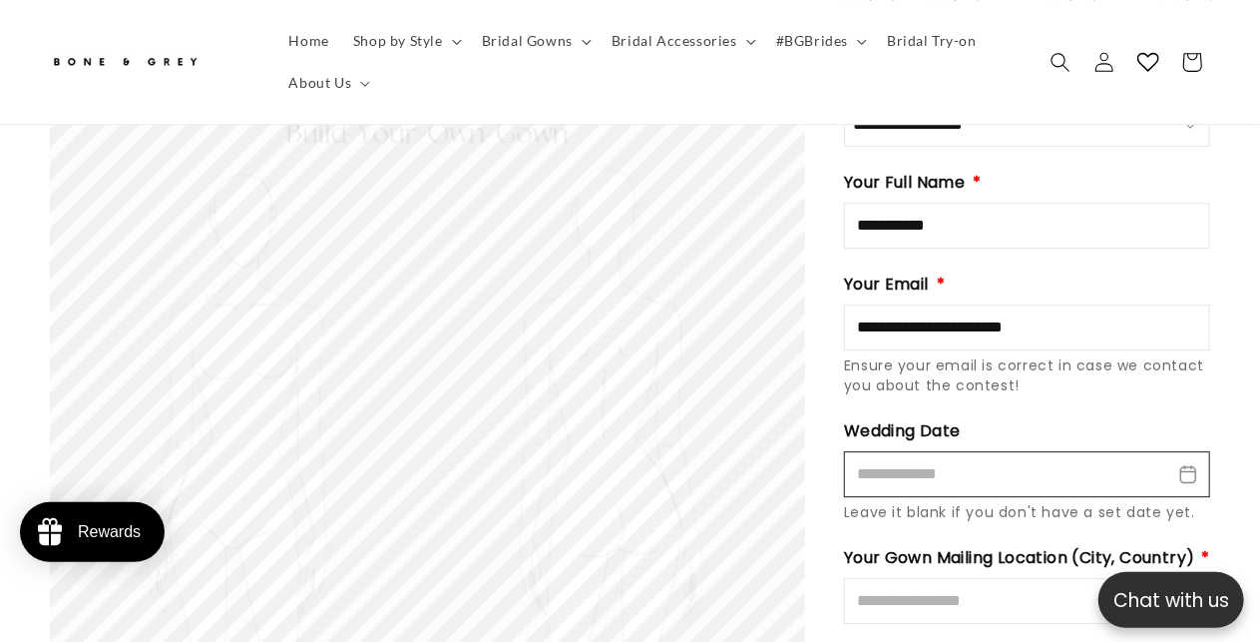
click at [983, 451] on input "Wedding Date" at bounding box center [1027, 474] width 366 height 46
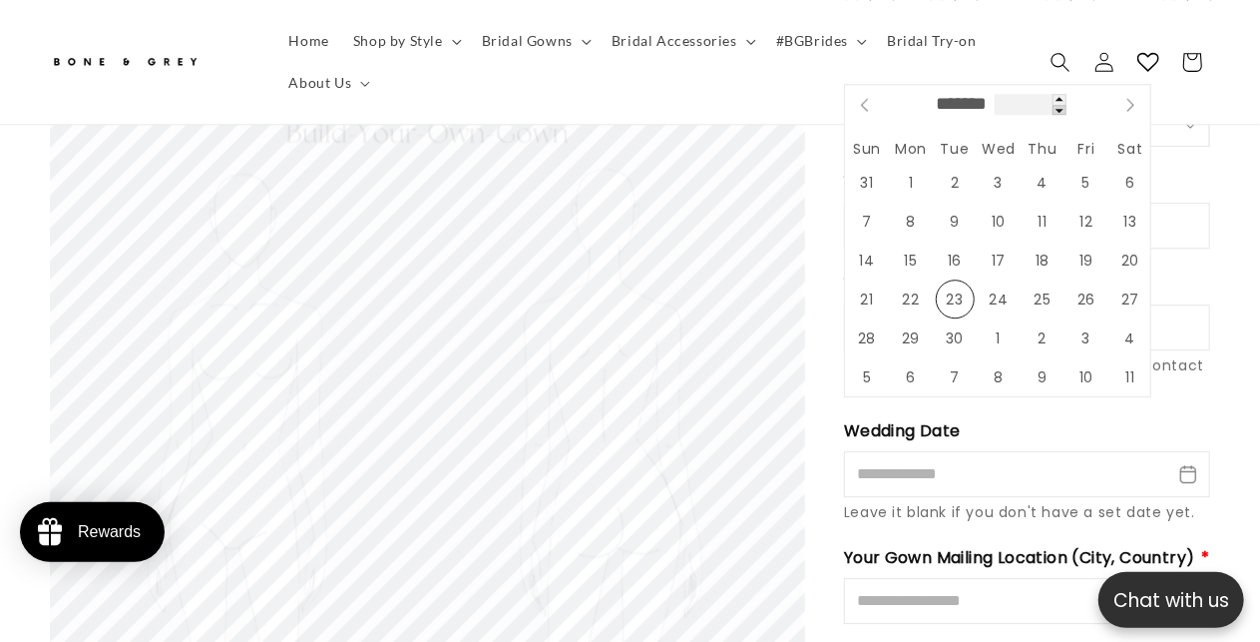
click at [1067, 107] on span at bounding box center [1060, 110] width 14 height 11
click at [1067, 95] on span at bounding box center [1060, 99] width 14 height 11
type input "****"
click at [1131, 108] on icon at bounding box center [1131, 105] width 14 height 14
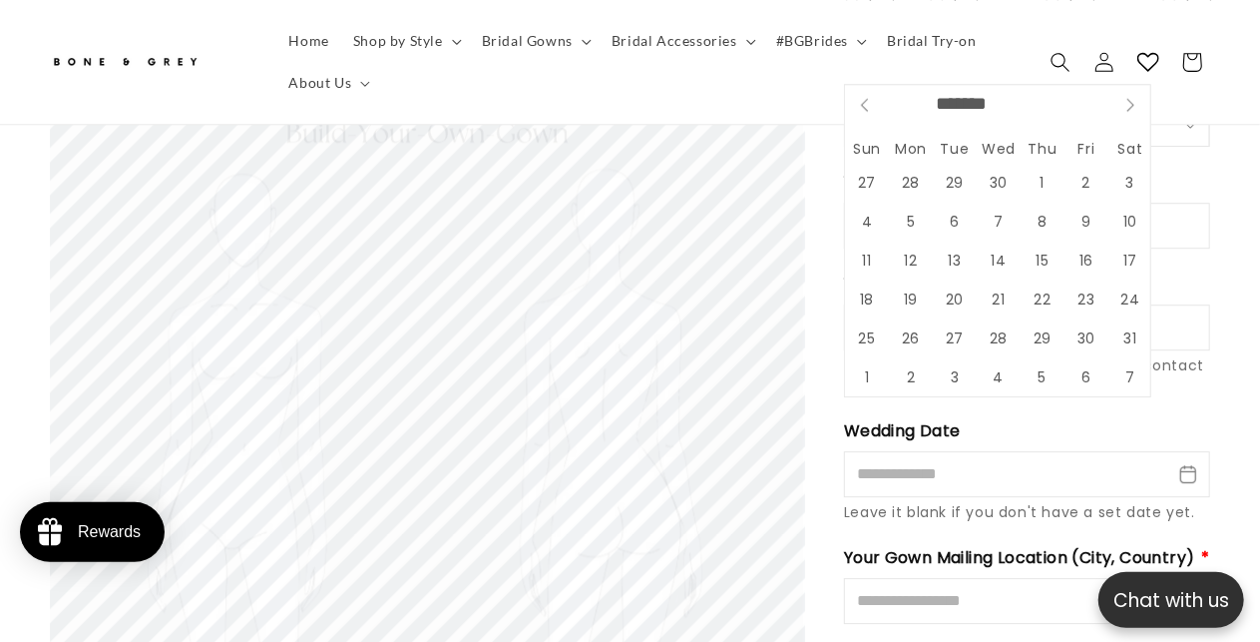
click at [1131, 108] on icon at bounding box center [1131, 105] width 14 height 14
select select "**"
click at [1118, 223] on span "12" at bounding box center [1130, 221] width 39 height 39
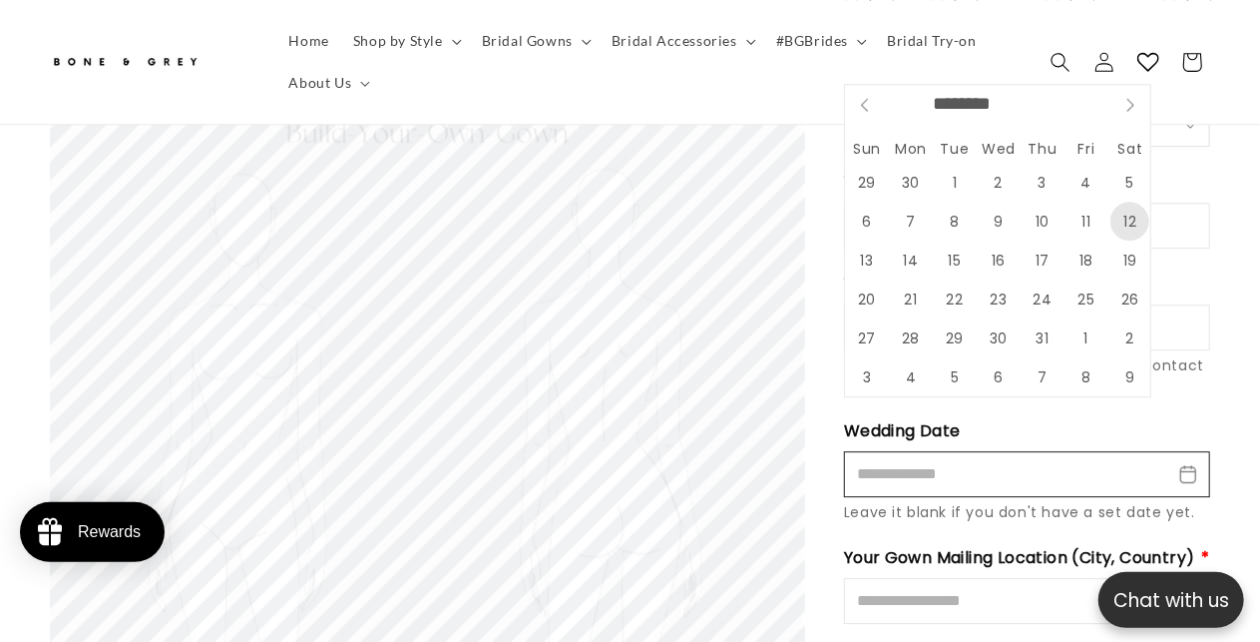
type input "**********"
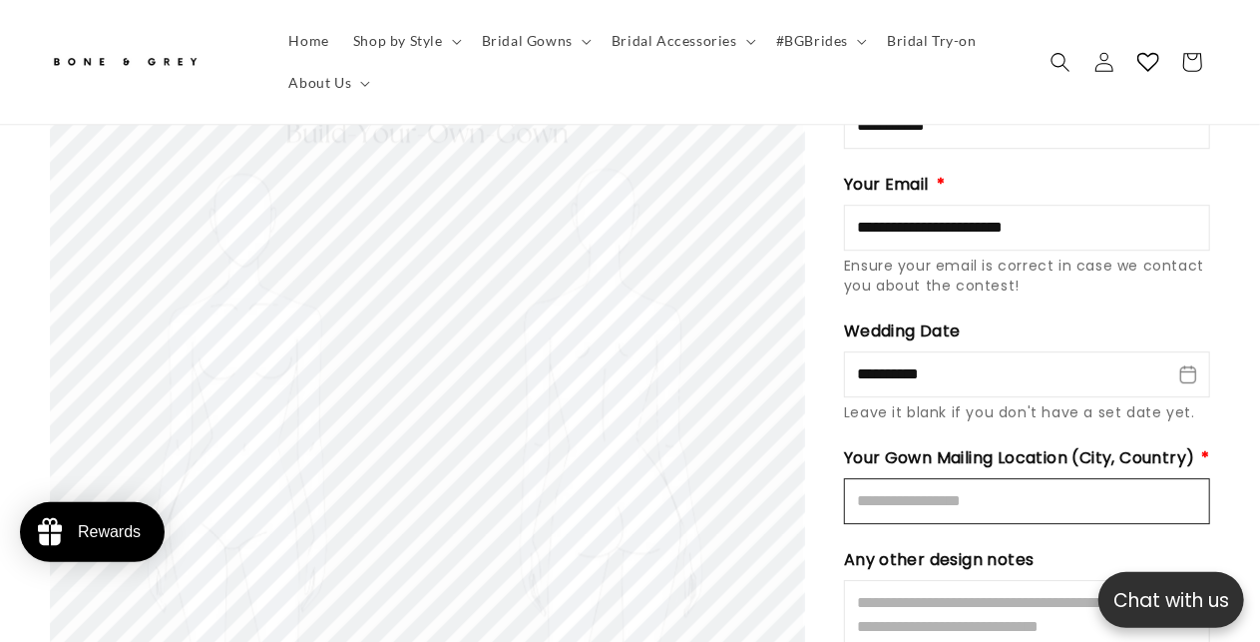
click at [1018, 478] on input "Mailing Location" at bounding box center [1027, 501] width 366 height 46
click at [949, 478] on input "**********" at bounding box center [1027, 501] width 366 height 46
click at [954, 478] on input "**********" at bounding box center [1027, 501] width 366 height 46
drag, startPoint x: 949, startPoint y: 465, endPoint x: 1157, endPoint y: 462, distance: 207.6
click at [950, 478] on input "**********" at bounding box center [1027, 501] width 366 height 46
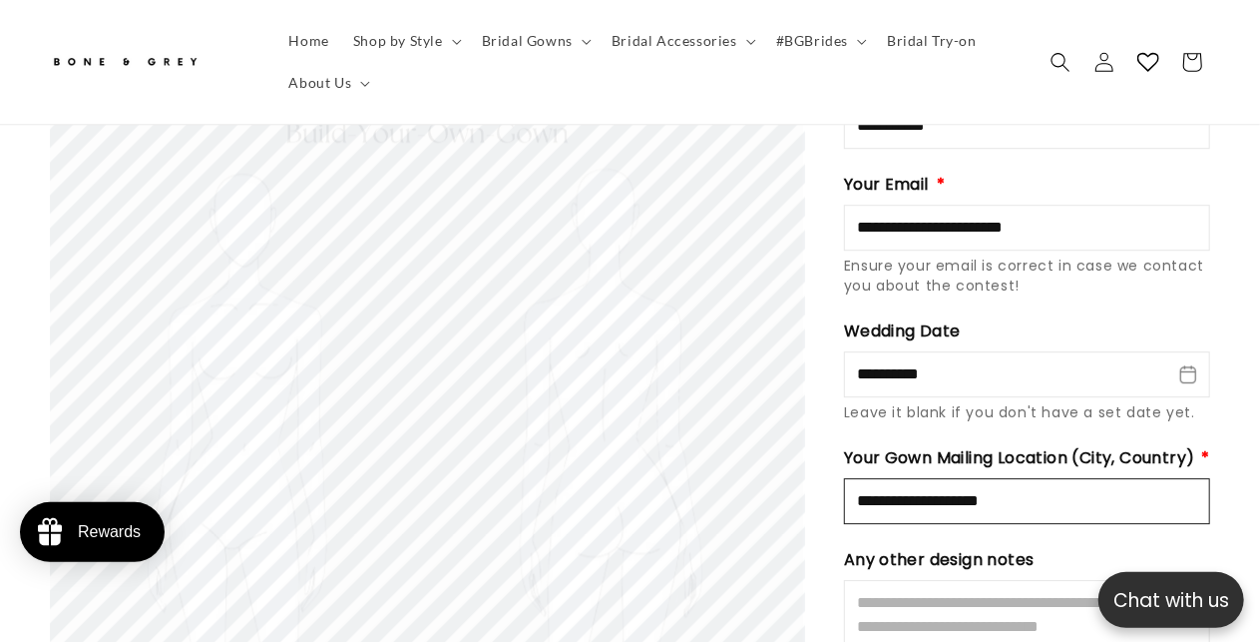
click at [1160, 478] on input "**********" at bounding box center [1027, 501] width 366 height 46
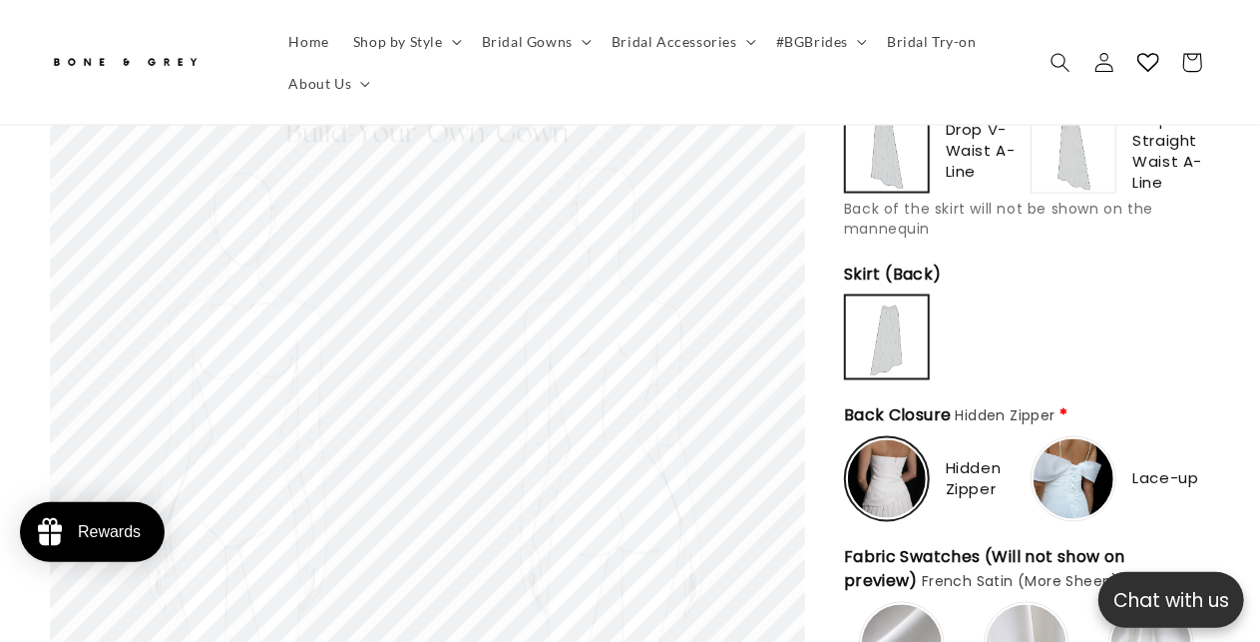
scroll to position [0, 0]
type input "**********"
click at [1078, 439] on img at bounding box center [1074, 479] width 80 height 80
click at [884, 446] on img at bounding box center [887, 479] width 80 height 80
click at [1092, 439] on img at bounding box center [1074, 479] width 80 height 80
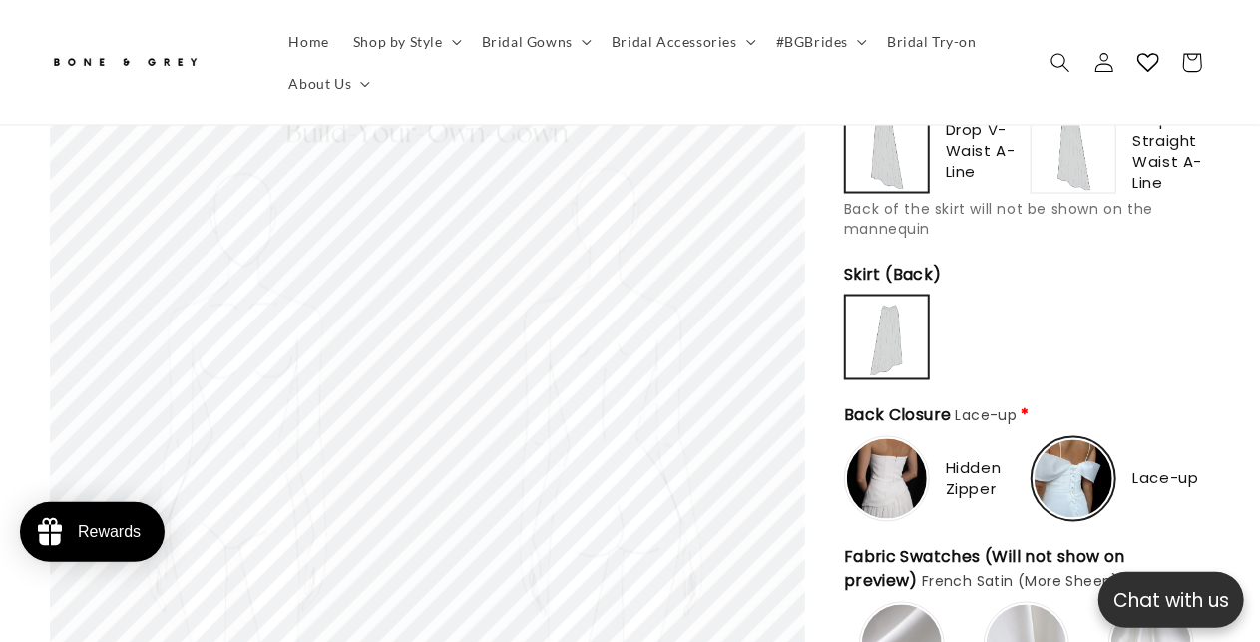
type input "**********"
click at [888, 442] on img at bounding box center [887, 479] width 80 height 80
click at [911, 298] on img at bounding box center [887, 337] width 78 height 78
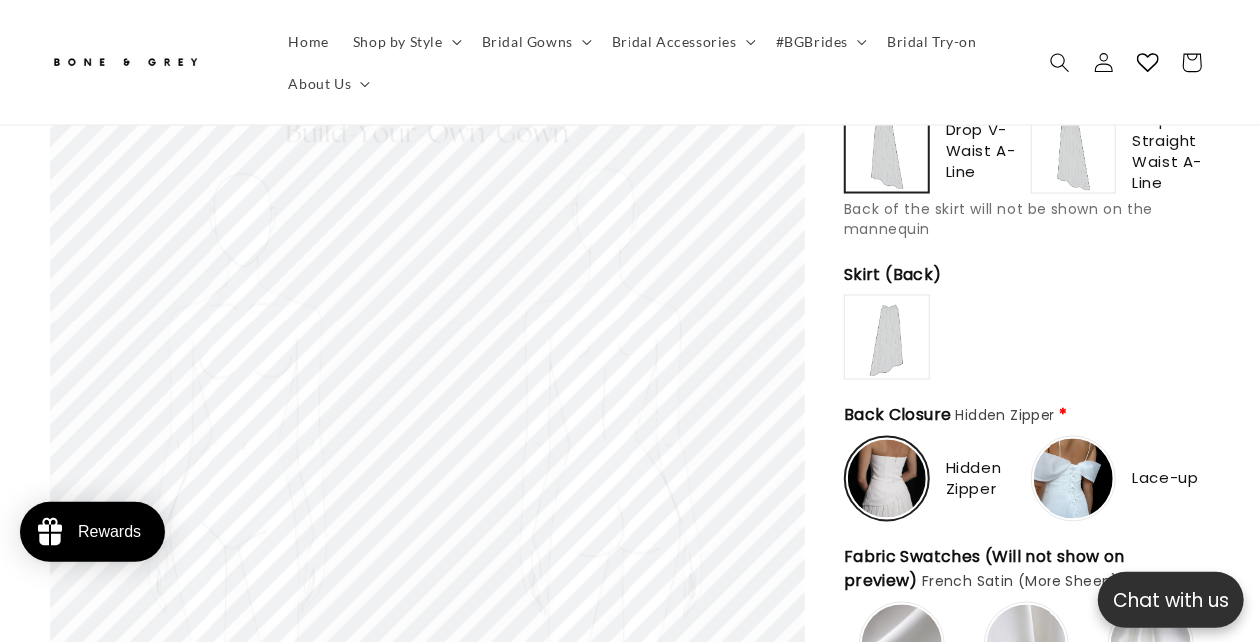
scroll to position [0, 414]
type input "**********"
click at [906, 301] on img at bounding box center [887, 337] width 80 height 80
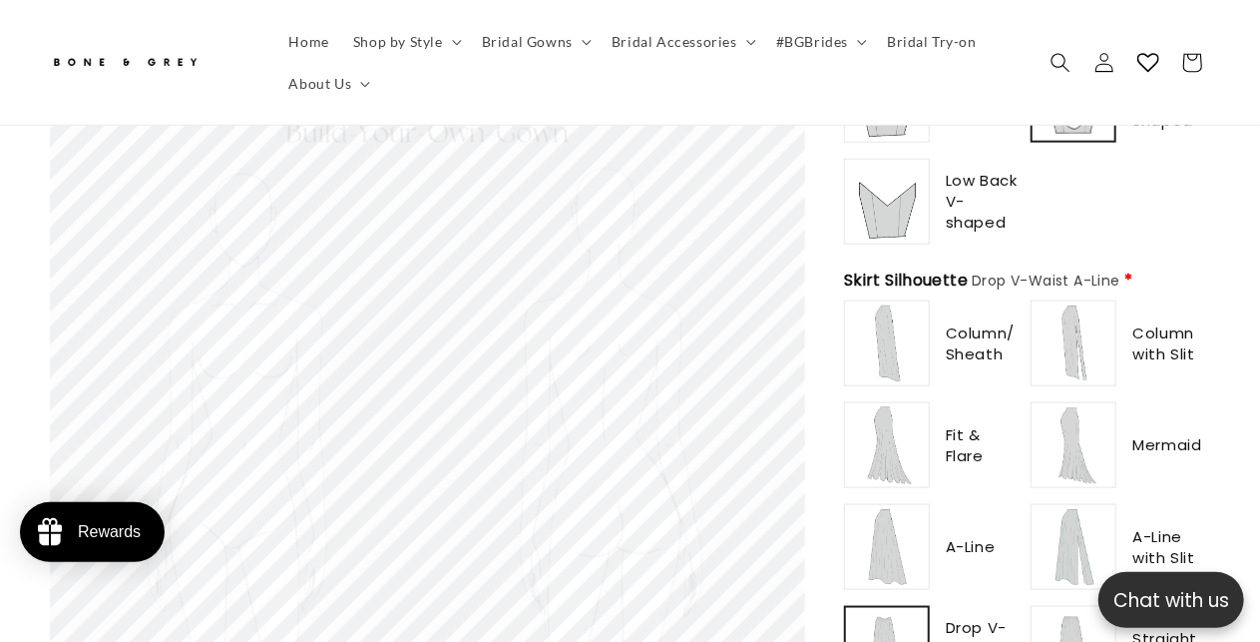
scroll to position [1098, 0]
click at [899, 411] on img at bounding box center [887, 446] width 80 height 80
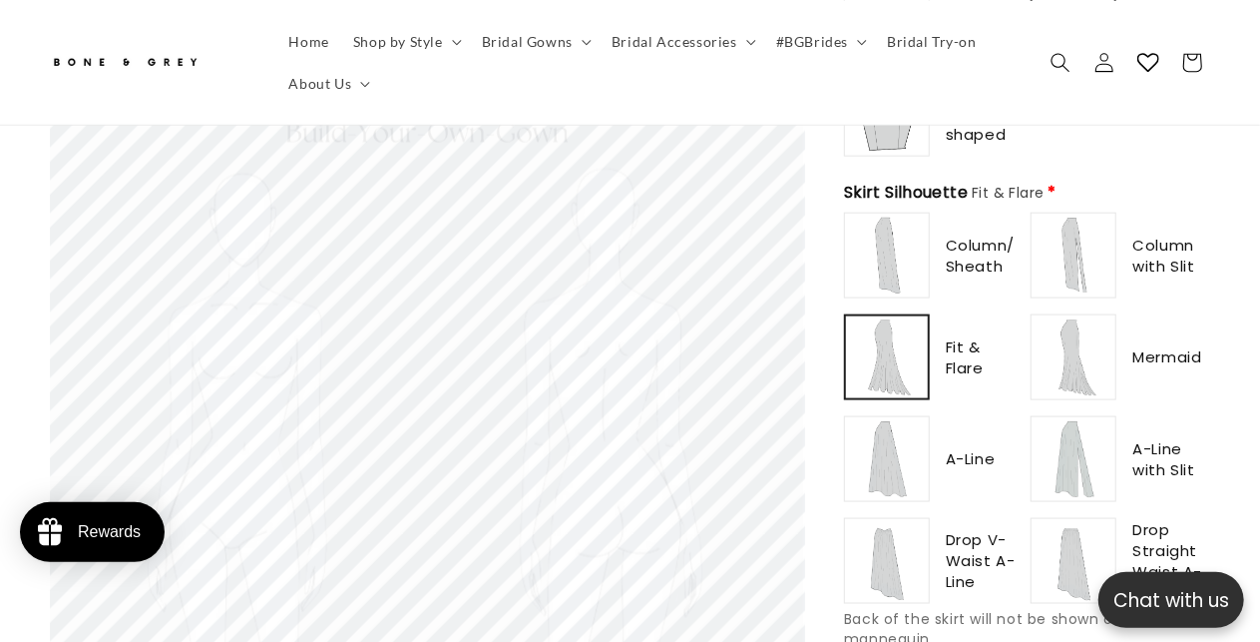
scroll to position [1297, 0]
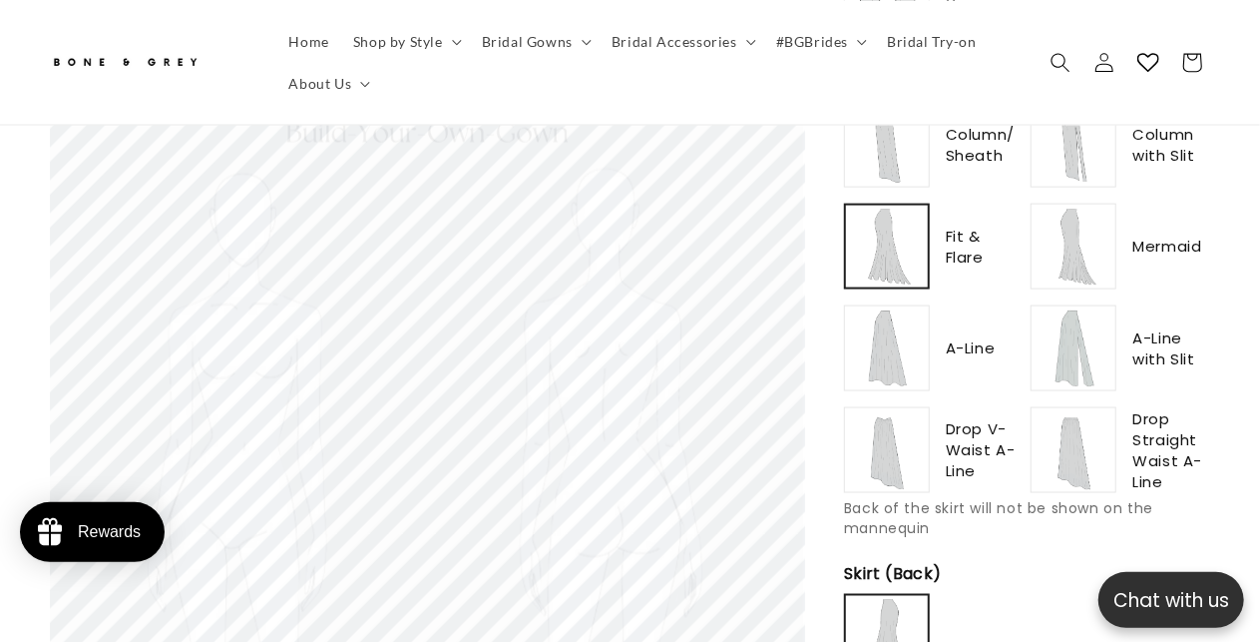
type input "**********"
click at [907, 424] on img at bounding box center [887, 450] width 80 height 80
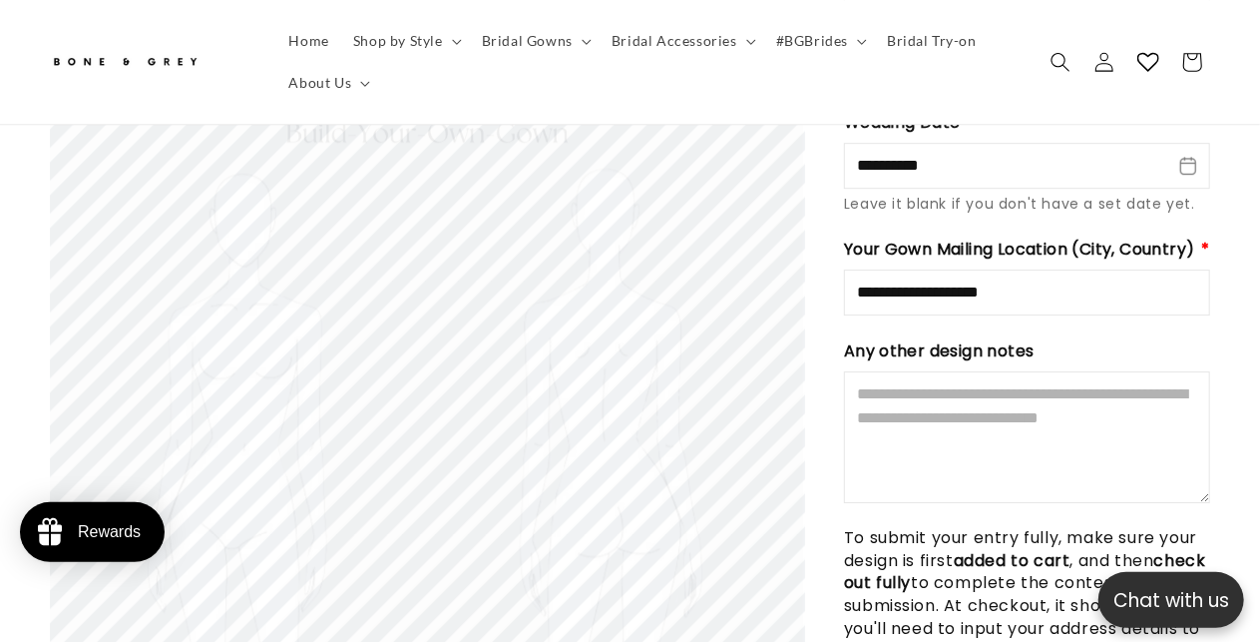
scroll to position [3094, 0]
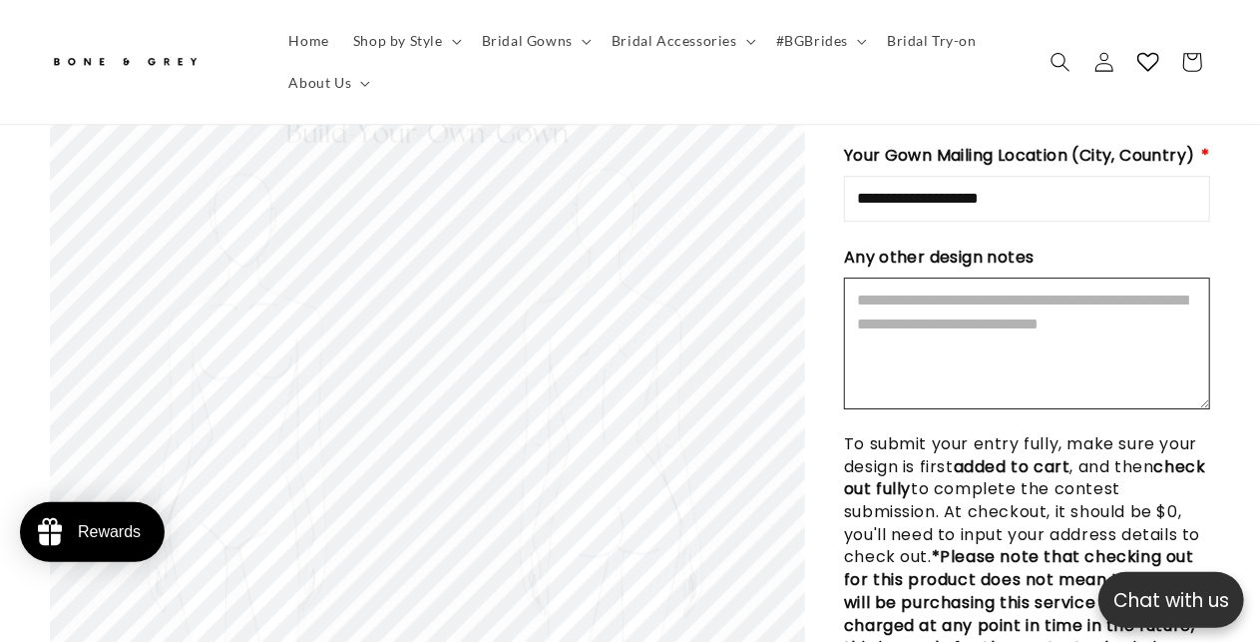
click at [938, 277] on textarea "Design Notes" at bounding box center [1027, 343] width 366 height 132
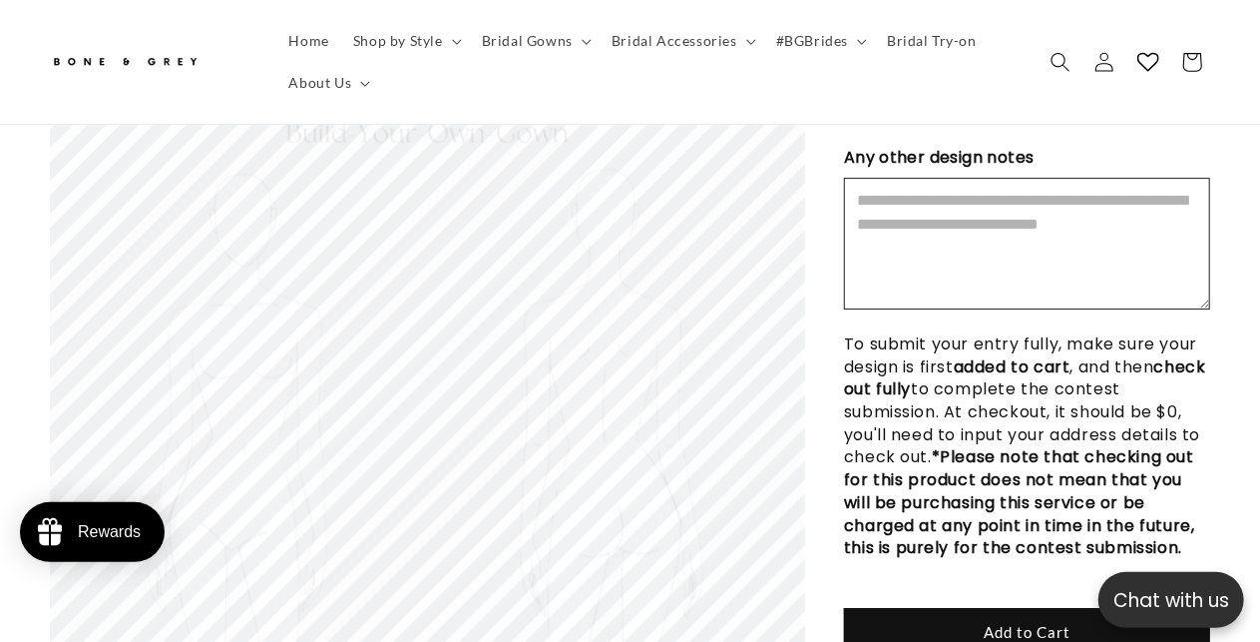
scroll to position [0, 414]
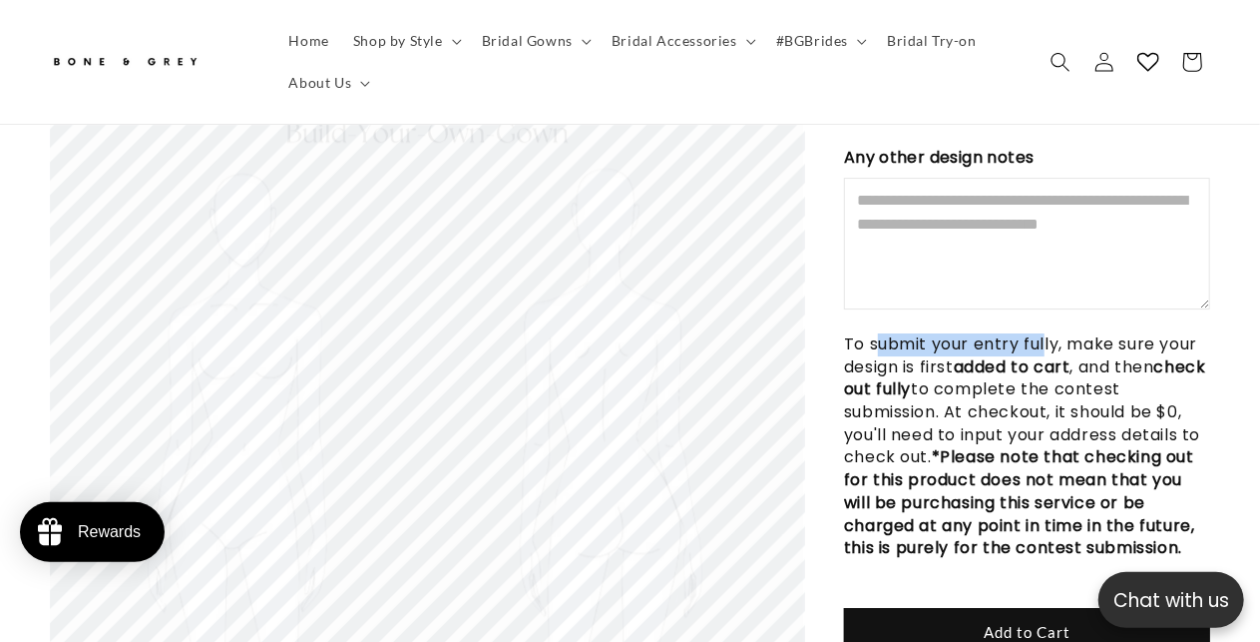
drag, startPoint x: 891, startPoint y: 320, endPoint x: 1150, endPoint y: 314, distance: 258.5
click at [1150, 333] on p "To submit your entry fully, make sure your design is first added to cart , and …" at bounding box center [1027, 446] width 366 height 227
click at [1190, 333] on p "To submit your entry fully, make sure your design is first added to cart , and …" at bounding box center [1027, 446] width 366 height 227
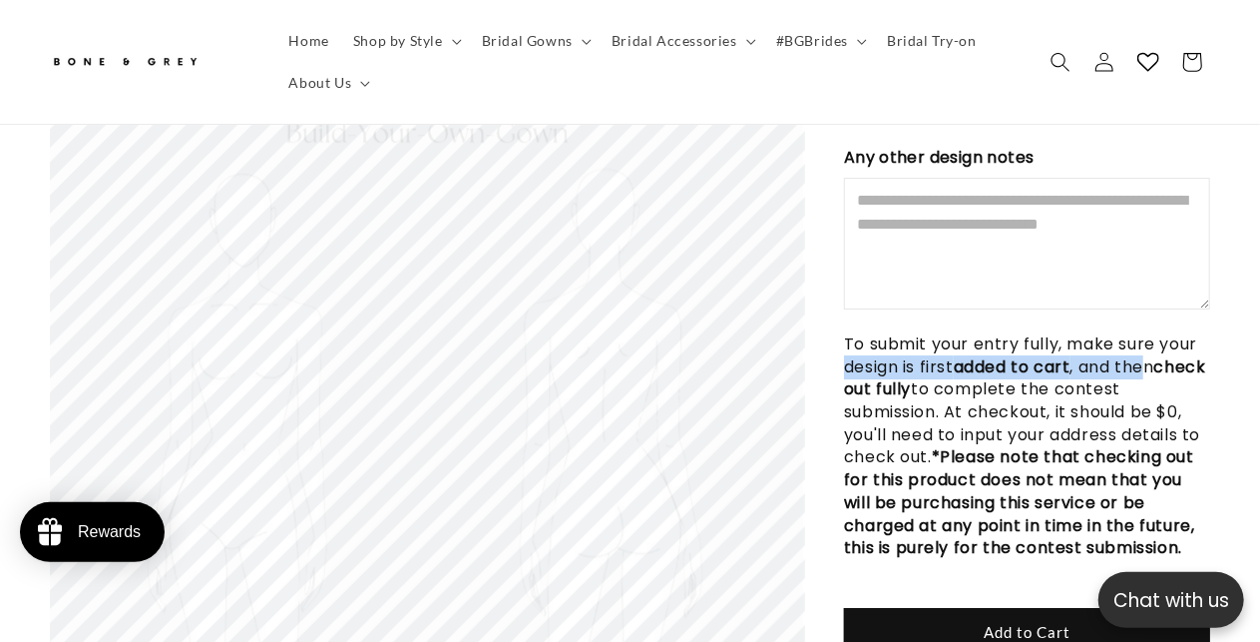
drag, startPoint x: 841, startPoint y: 339, endPoint x: 1160, endPoint y: 330, distance: 318.5
click at [1160, 333] on p "To submit your entry fully, make sure your design is first added to cart , and …" at bounding box center [1027, 446] width 366 height 227
click at [1193, 333] on p "To submit your entry fully, make sure your design is first added to cart , and …" at bounding box center [1027, 446] width 366 height 227
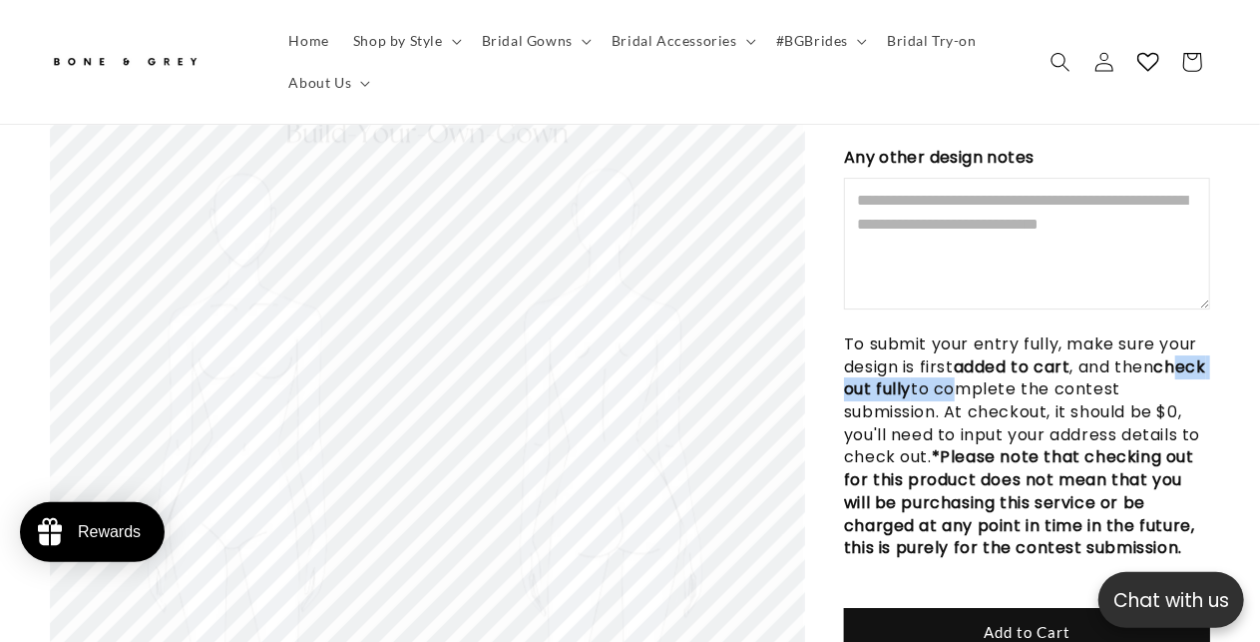
drag, startPoint x: 870, startPoint y: 365, endPoint x: 1196, endPoint y: 357, distance: 325.4
click at [1160, 357] on p "To submit your entry fully, make sure your design is first added to cart , and …" at bounding box center [1027, 446] width 366 height 227
click at [1187, 356] on p "To submit your entry fully, make sure your design is first added to cart , and …" at bounding box center [1027, 446] width 366 height 227
click at [1111, 379] on p "To submit your entry fully, make sure your design is first added to cart , and …" at bounding box center [1027, 446] width 366 height 227
drag, startPoint x: 943, startPoint y: 384, endPoint x: 1156, endPoint y: 383, distance: 212.6
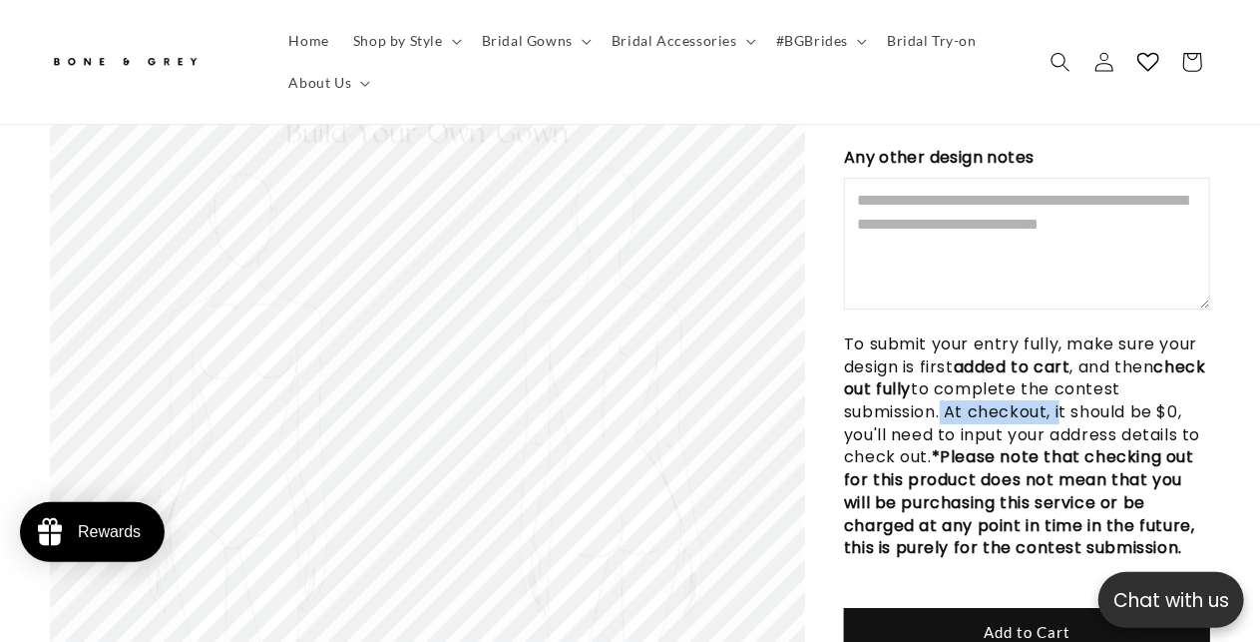
click at [1142, 383] on p "To submit your entry fully, make sure your design is first added to cart , and …" at bounding box center [1027, 446] width 366 height 227
drag, startPoint x: 1093, startPoint y: 412, endPoint x: 1166, endPoint y: 413, distance: 72.9
click at [1160, 413] on p "To submit your entry fully, make sure your design is first added to cart , and …" at bounding box center [1027, 446] width 366 height 227
click at [1172, 445] on strong "*Please note that checking out for this product does not mean that you will be …" at bounding box center [1021, 502] width 355 height 114
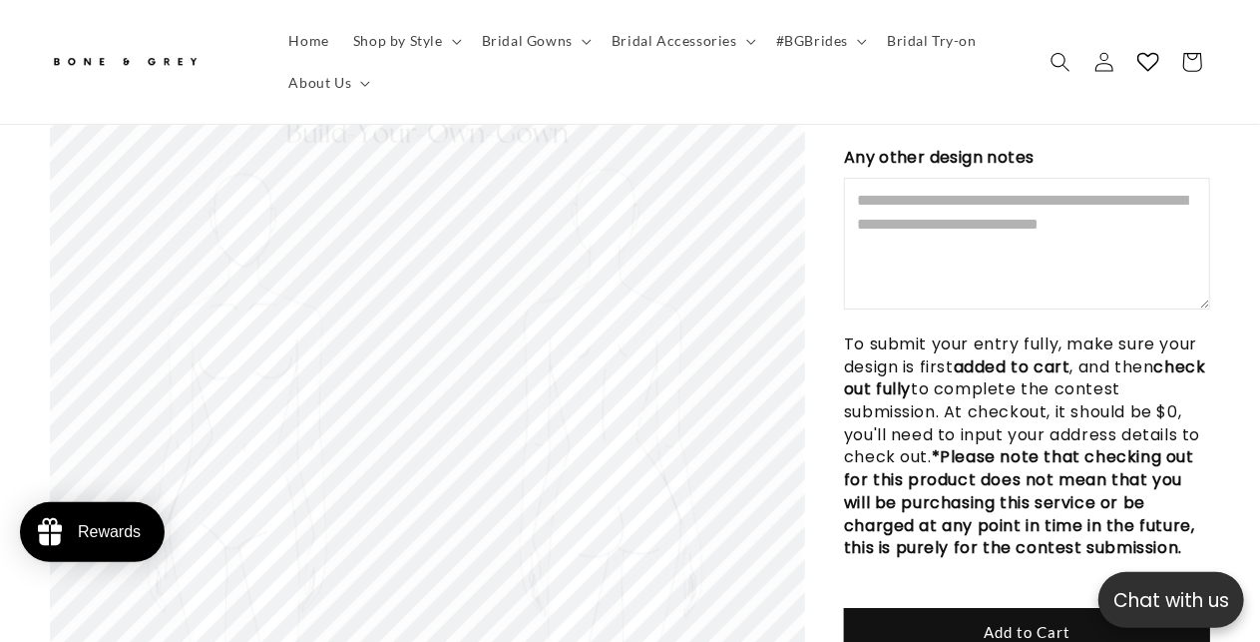
click at [1185, 445] on strong "*Please note that checking out for this product does not mean that you will be …" at bounding box center [1021, 502] width 355 height 114
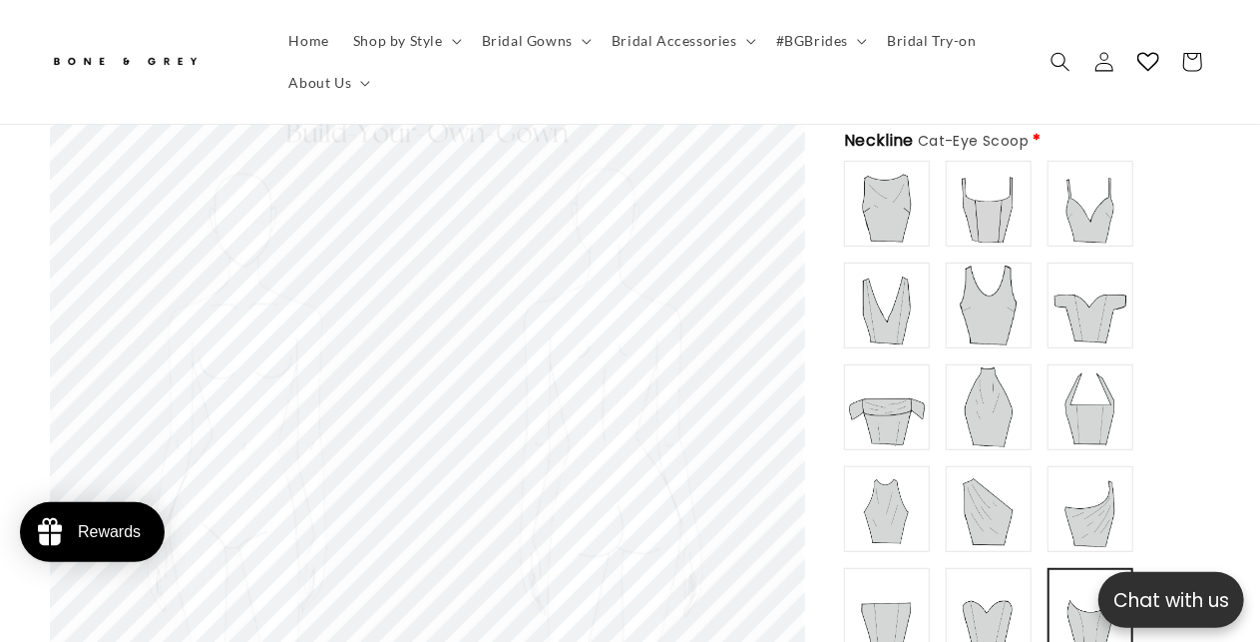
scroll to position [299, 0]
click at [867, 281] on img at bounding box center [887, 305] width 80 height 80
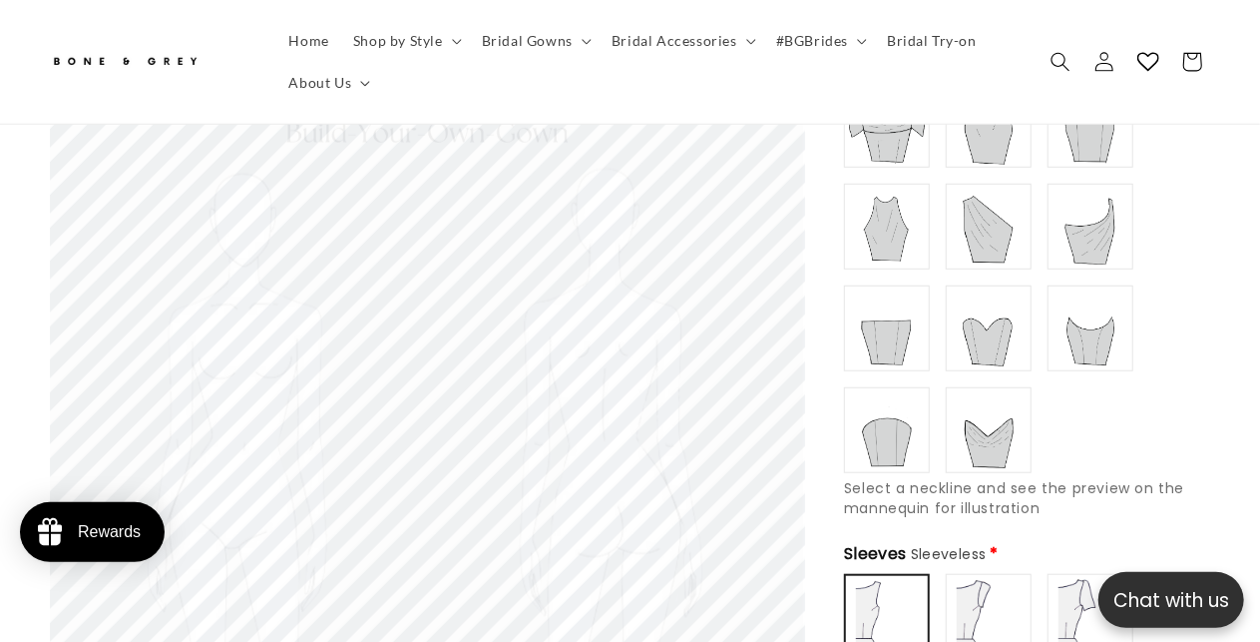
scroll to position [399, 0]
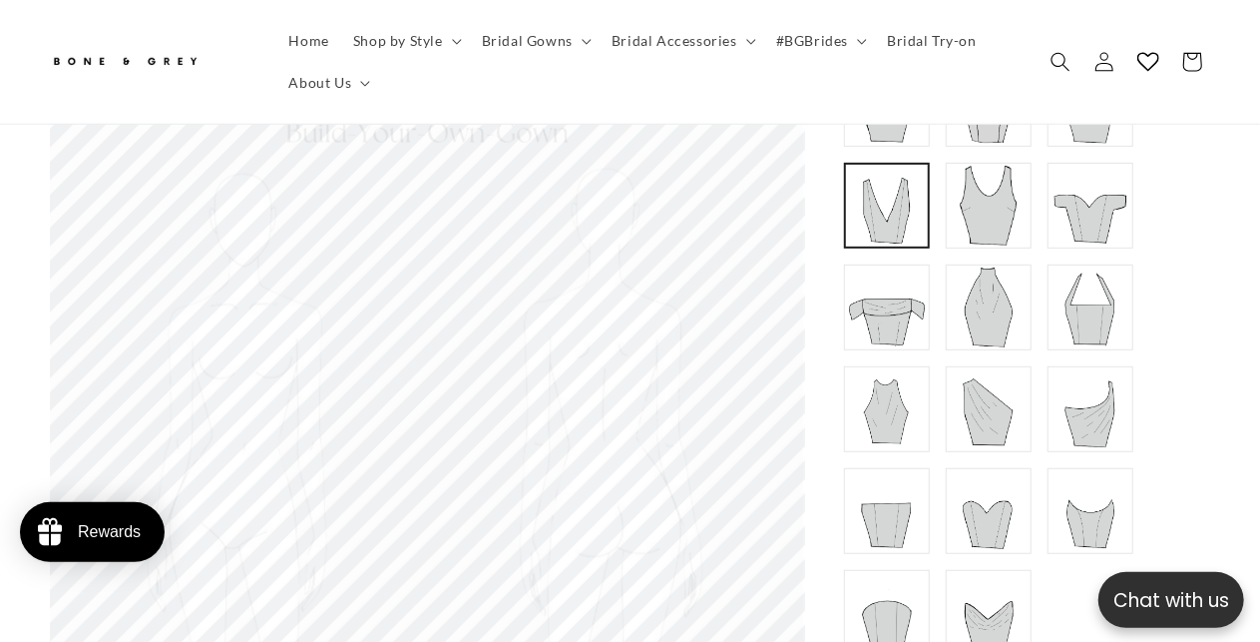
click at [1108, 480] on img at bounding box center [1091, 511] width 80 height 80
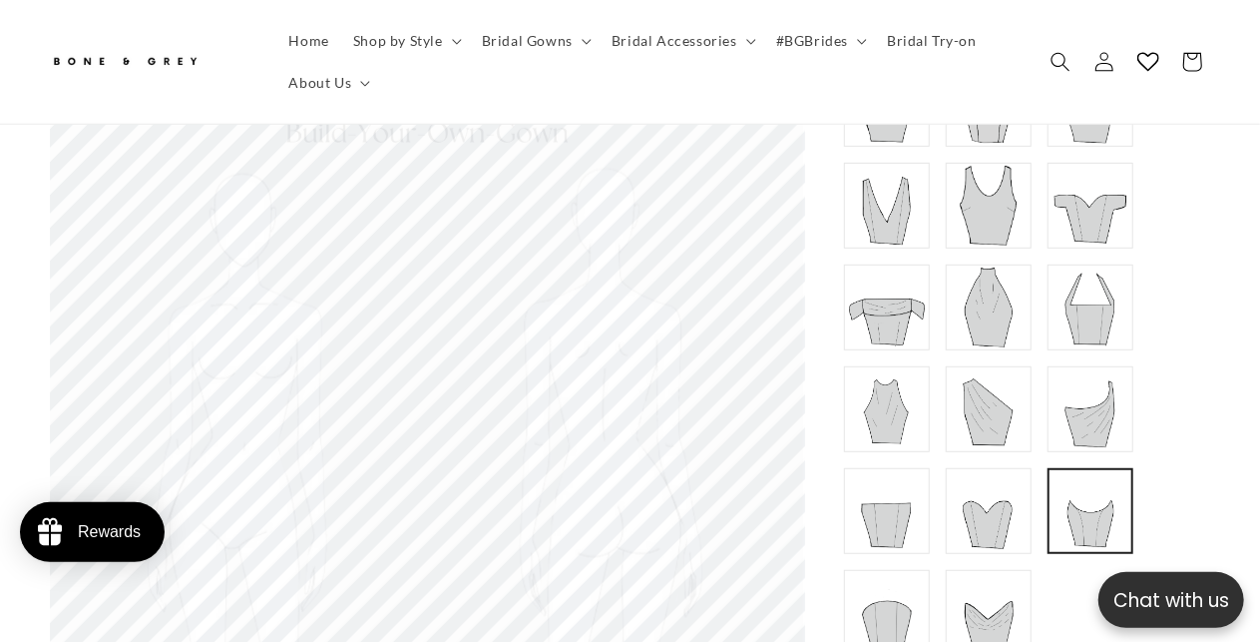
click at [875, 484] on img at bounding box center [887, 511] width 80 height 80
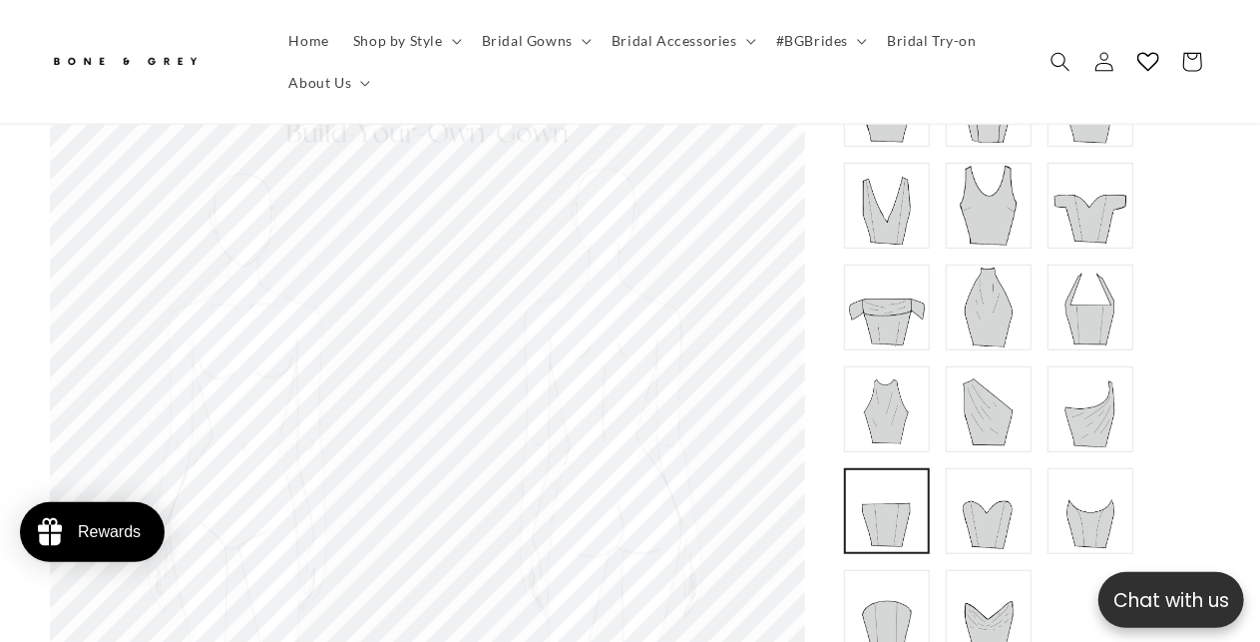
scroll to position [0, 414]
click at [1052, 486] on img at bounding box center [1091, 511] width 80 height 80
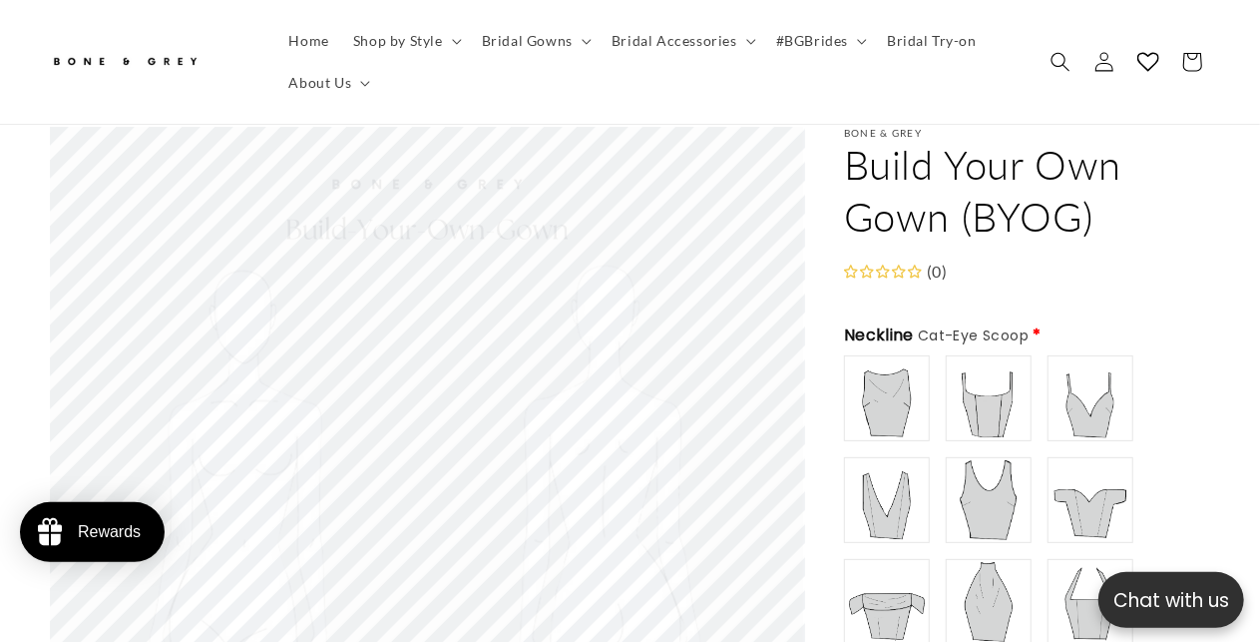
scroll to position [100, 0]
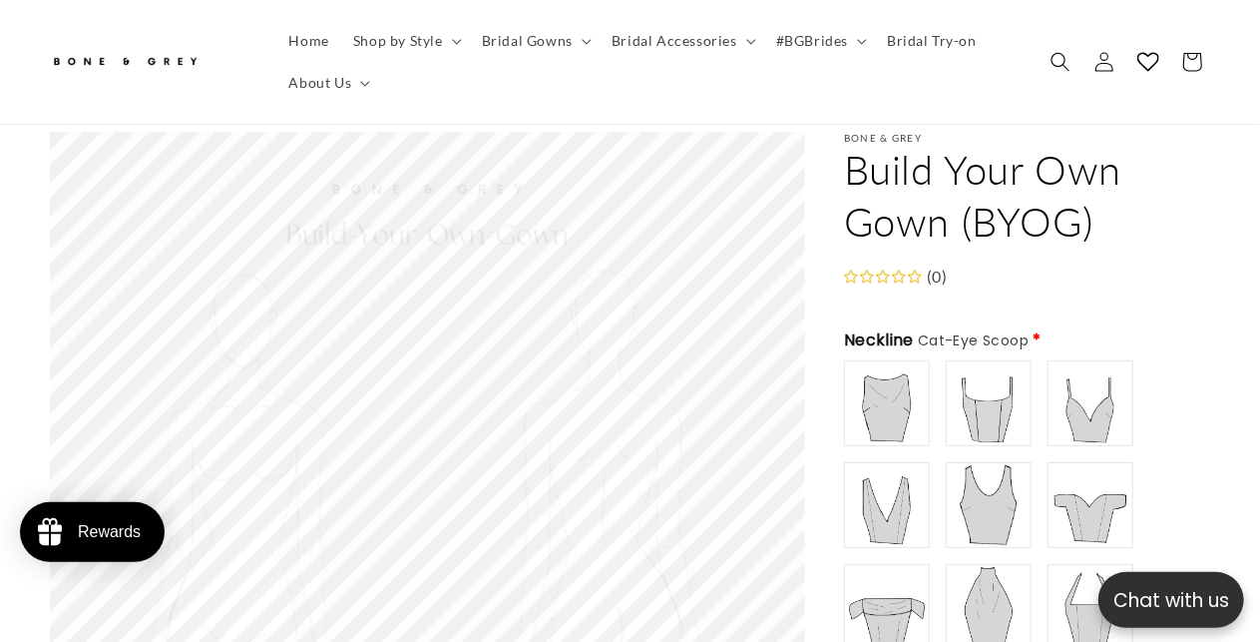
click at [974, 380] on img at bounding box center [989, 403] width 80 height 80
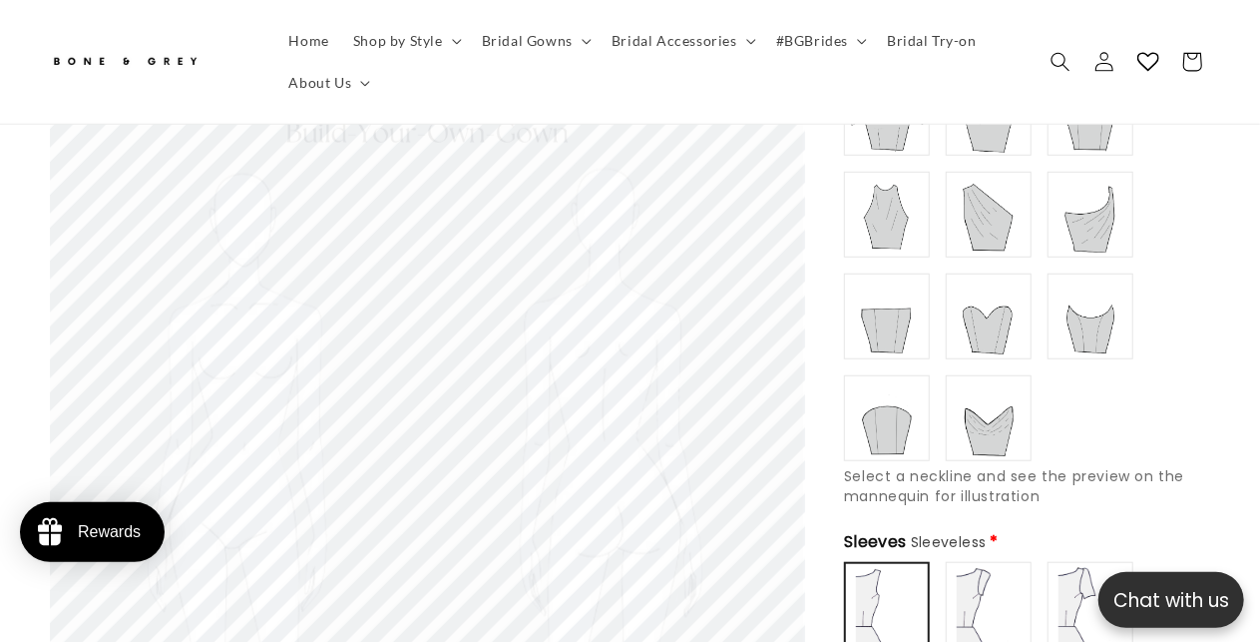
scroll to position [599, 0]
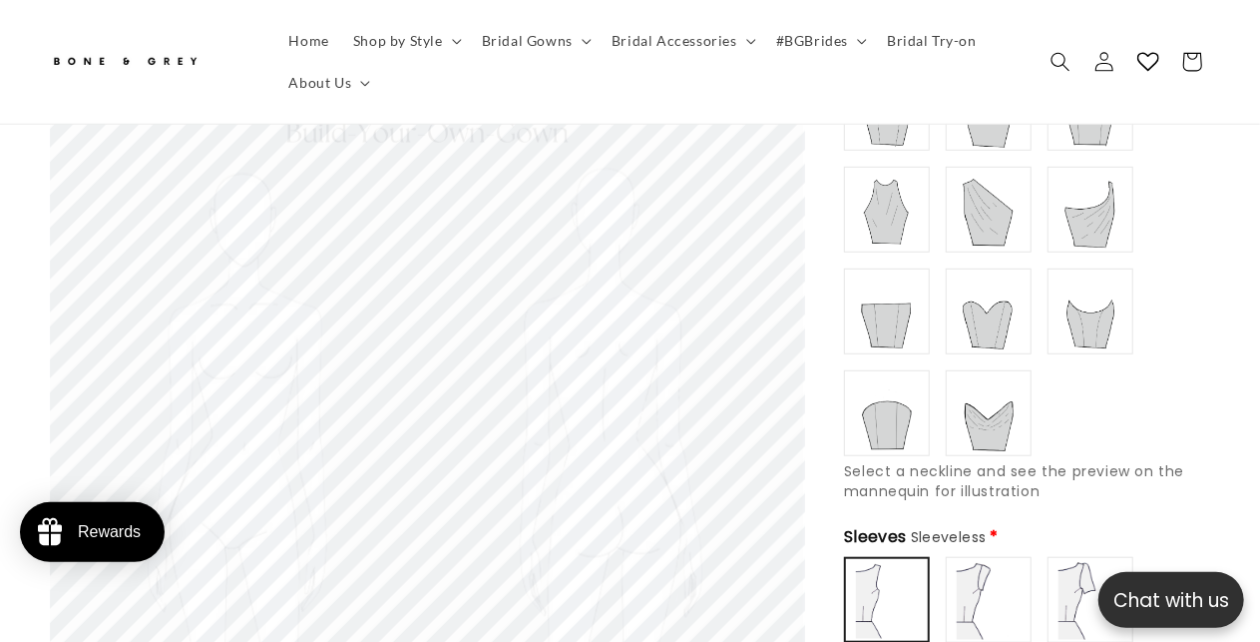
type input "**********"
click at [1087, 292] on img at bounding box center [1091, 311] width 80 height 80
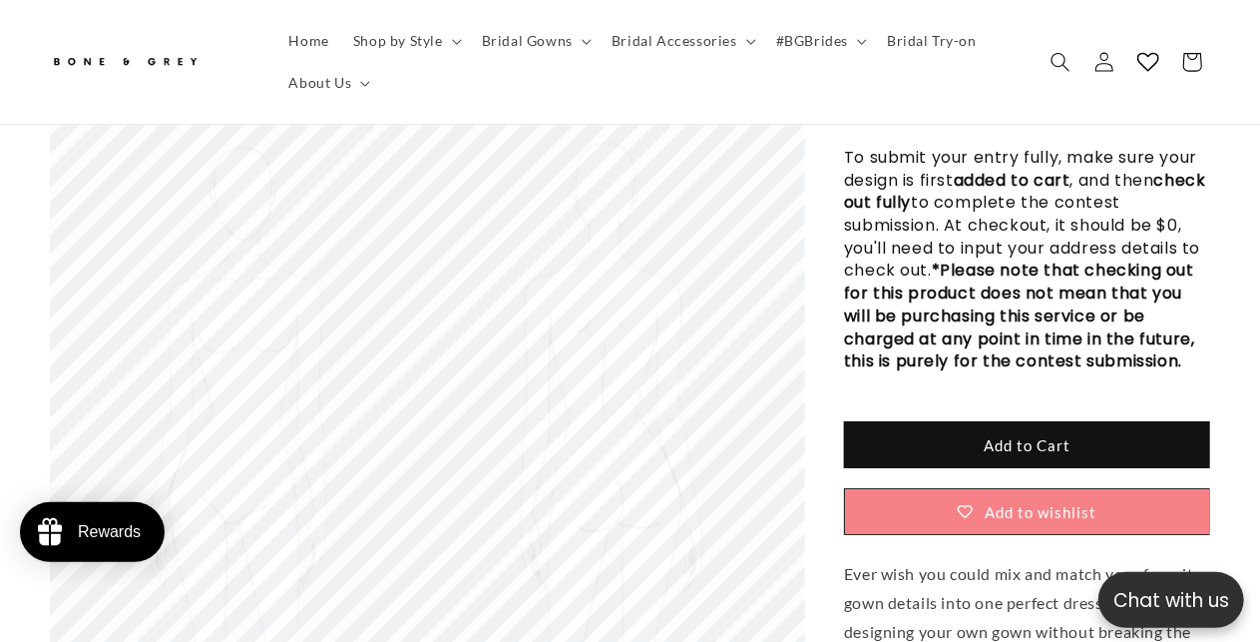
scroll to position [0, 0]
click at [1068, 421] on button "Add to Cart" at bounding box center [1027, 444] width 366 height 47
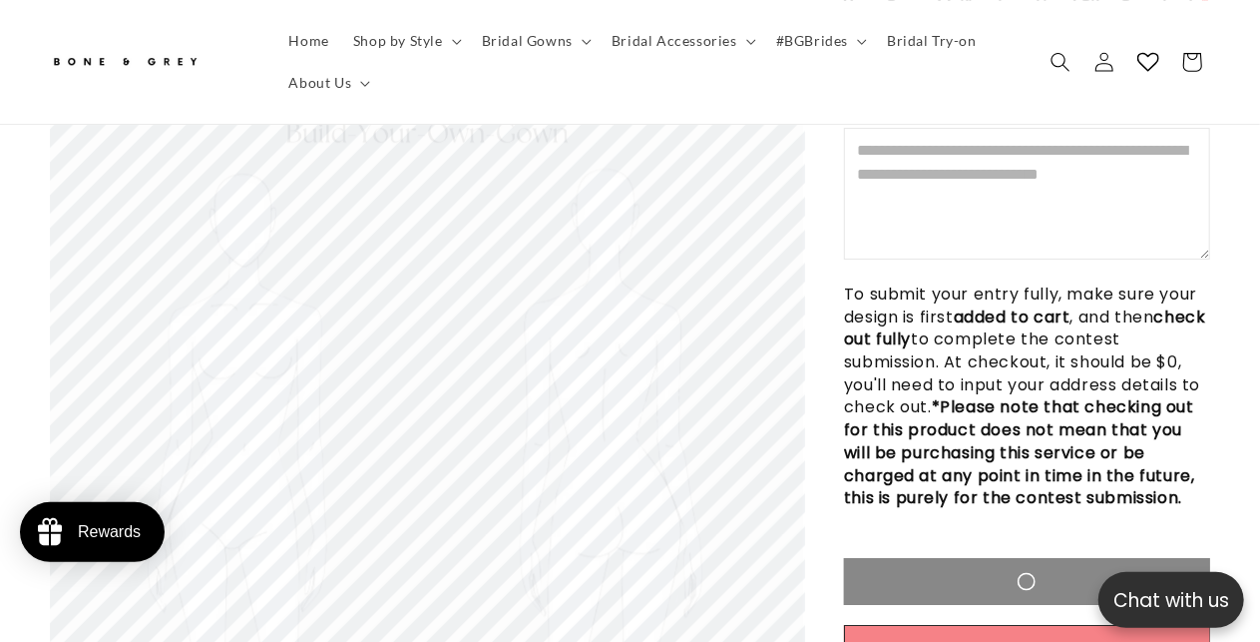
scroll to position [3181, 0]
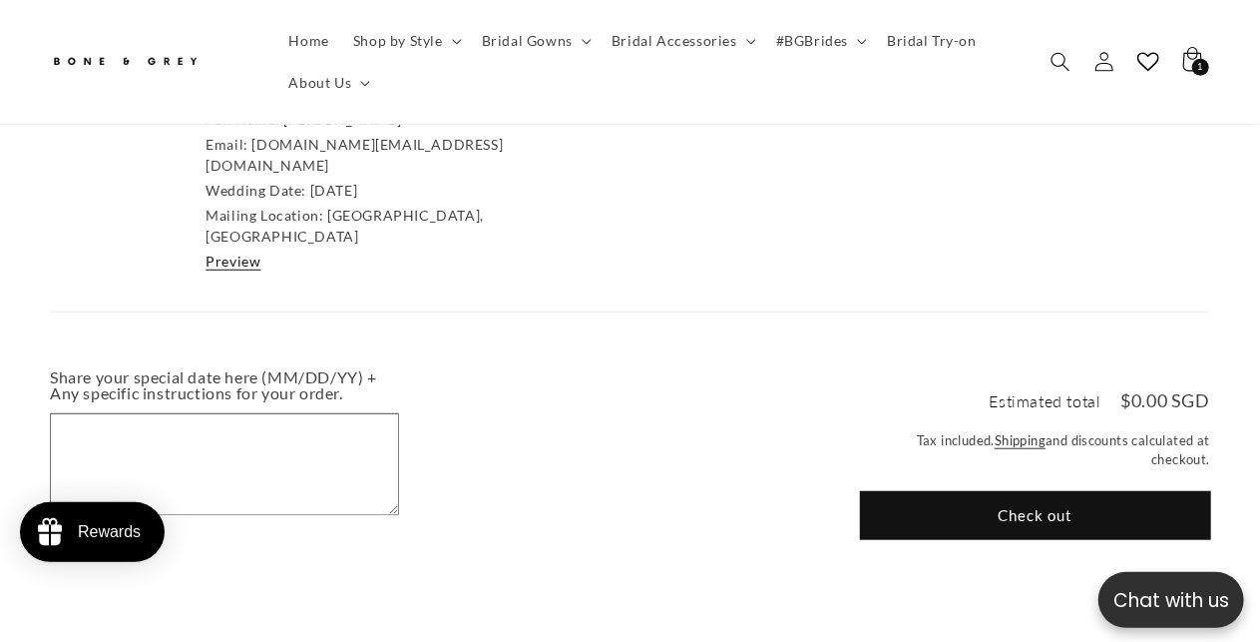
scroll to position [0, 414]
click at [1098, 492] on button "Check out" at bounding box center [1035, 515] width 349 height 47
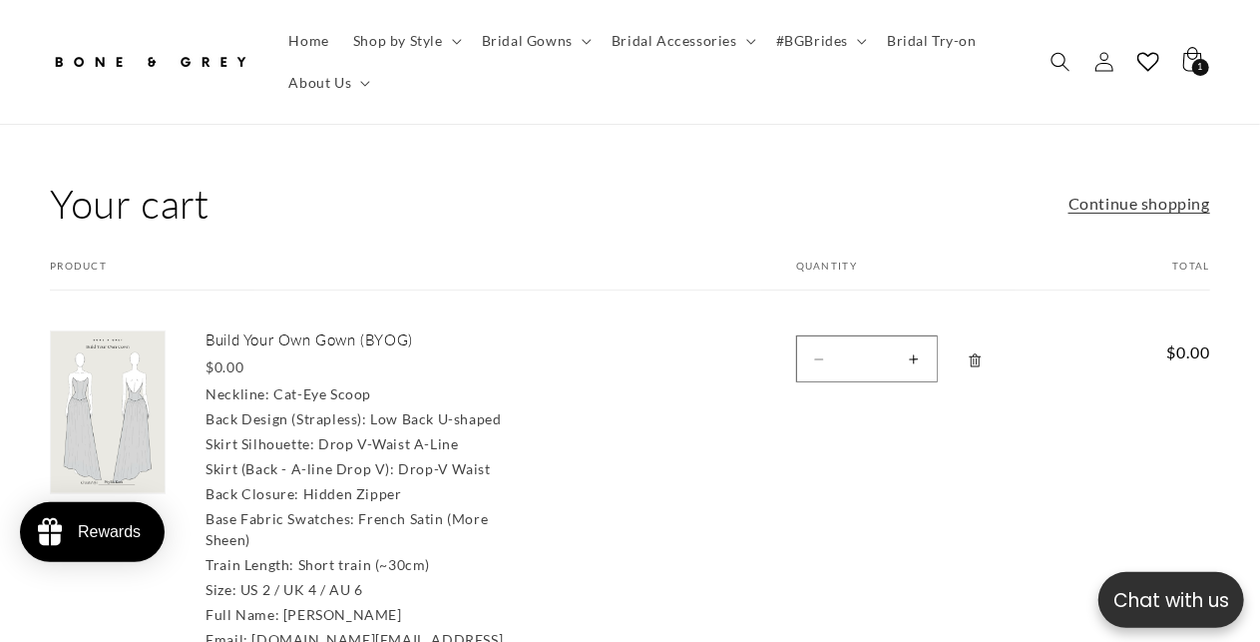
scroll to position [0, 0]
